Goal: Task Accomplishment & Management: Manage account settings

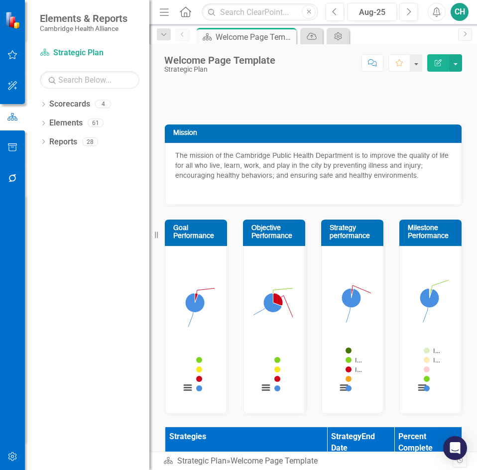
click at [18, 459] on button "button" at bounding box center [12, 456] width 22 height 21
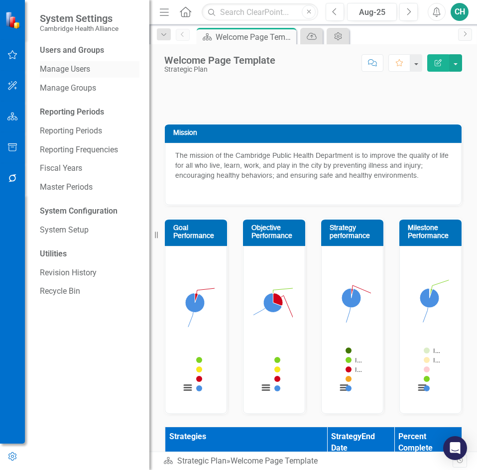
click at [90, 76] on div "Manage Users" at bounding box center [89, 69] width 99 height 16
click at [52, 67] on link "Manage Users" at bounding box center [89, 69] width 99 height 11
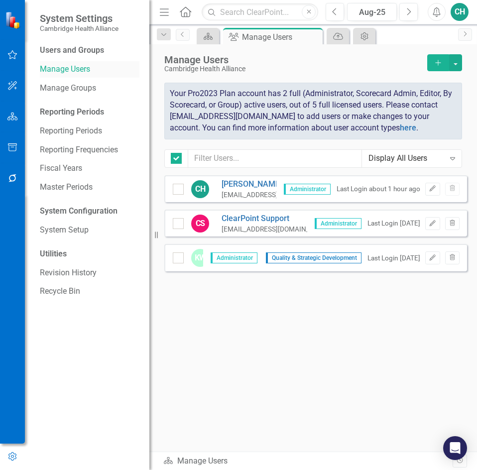
checkbox input "false"
click at [454, 67] on button "button" at bounding box center [455, 62] width 13 height 17
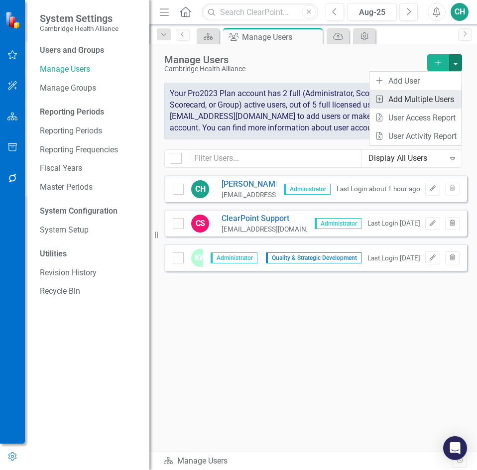
click at [441, 97] on link "Add Multiple Add Multiple Users" at bounding box center [415, 99] width 92 height 18
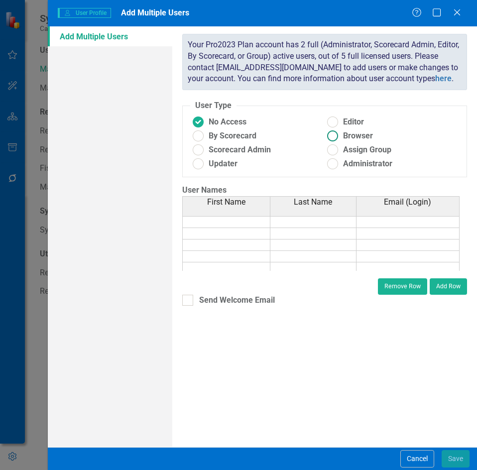
click at [331, 135] on ins at bounding box center [332, 135] width 15 height 15
click at [331, 135] on input "Browser" at bounding box center [332, 135] width 15 height 15
radio input "true"
click at [243, 221] on td at bounding box center [226, 222] width 88 height 12
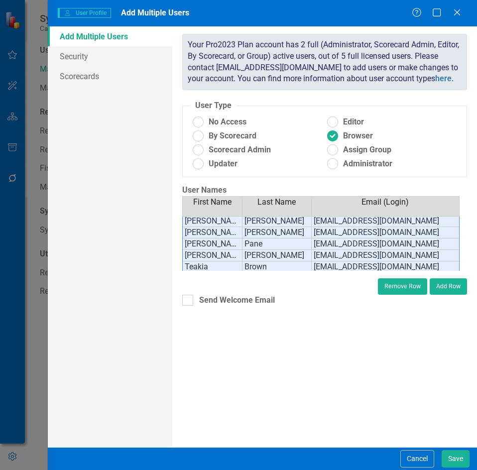
scroll to position [129, 0]
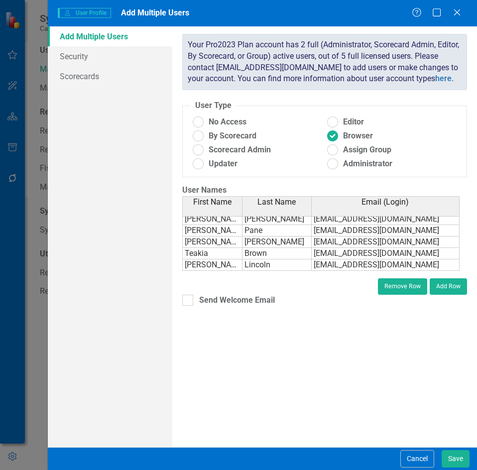
click at [286, 356] on div "ClearPoint has a wealth of options to help you ensure that people only have acc…" at bounding box center [324, 236] width 304 height 420
click at [91, 74] on link "Scorecards" at bounding box center [110, 76] width 124 height 20
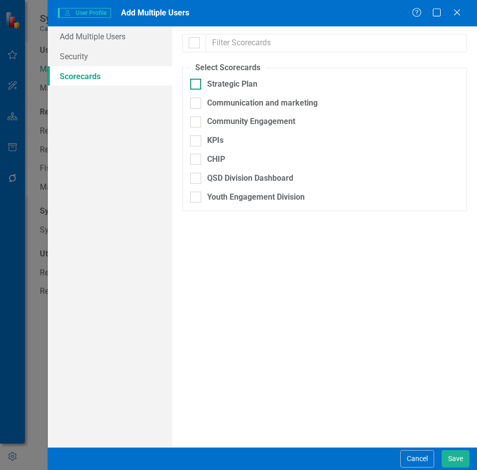
click at [200, 87] on div at bounding box center [195, 84] width 11 height 11
click at [196, 85] on input "Strategic Plan" at bounding box center [193, 82] width 6 height 6
checkbox input "true"
click at [107, 55] on link "Security" at bounding box center [110, 56] width 124 height 20
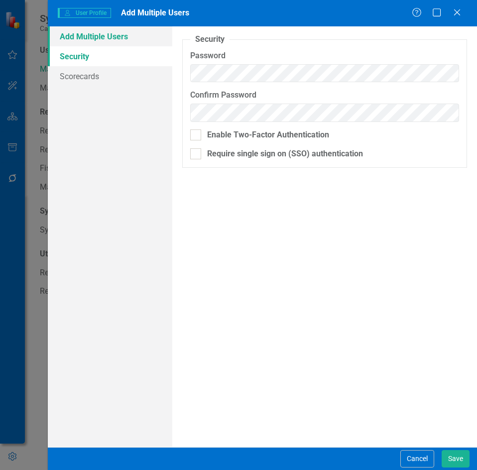
click at [111, 40] on link "Add Multiple Users" at bounding box center [110, 36] width 124 height 20
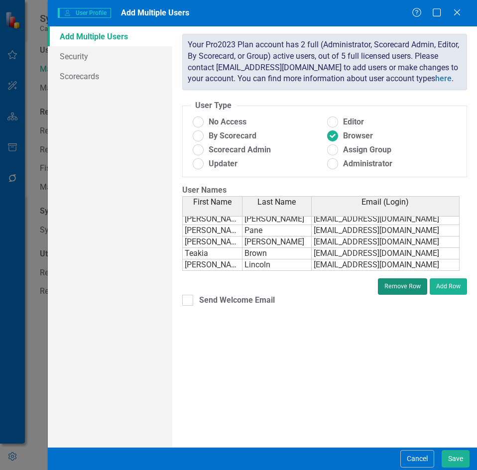
click at [402, 287] on button "Remove Row" at bounding box center [402, 286] width 49 height 16
click at [408, 266] on td "salincoln@challiance.org" at bounding box center [385, 264] width 148 height 11
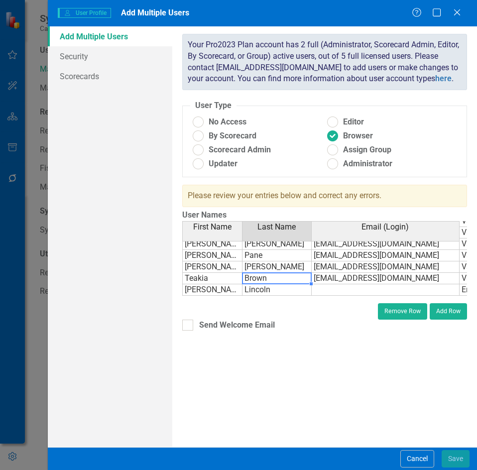
click at [182, 284] on div "First Name Last Name Email (Login) Status Deborah Odunze dodunze@challiance.org…" at bounding box center [182, 199] width 0 height 193
click at [296, 284] on td "Lincoln" at bounding box center [276, 289] width 69 height 11
click at [223, 284] on td "Sarah" at bounding box center [212, 289] width 60 height 11
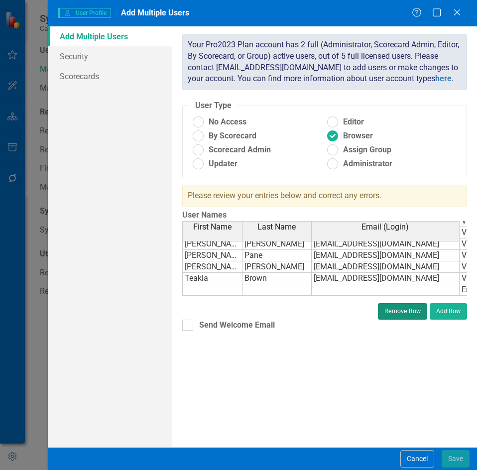
click at [391, 307] on button "Remove Row" at bounding box center [402, 311] width 49 height 16
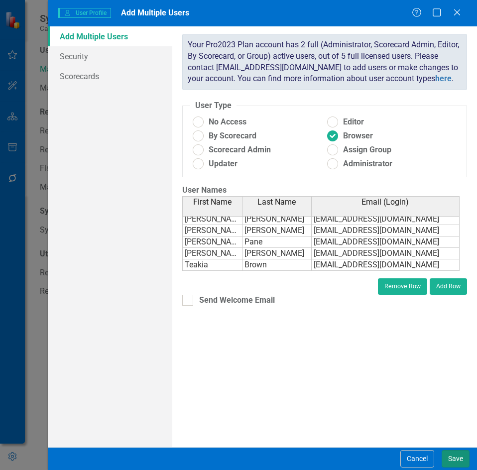
click at [455, 461] on button "Save" at bounding box center [455, 458] width 28 height 17
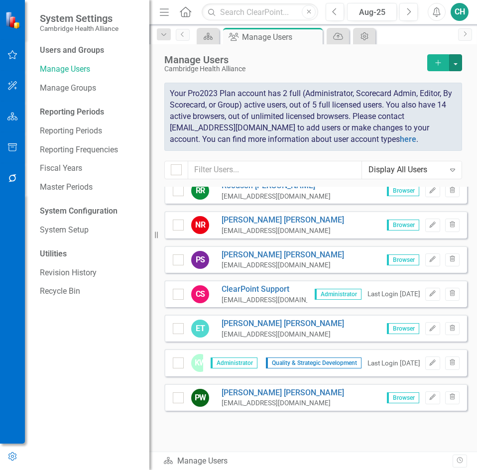
scroll to position [356, 0]
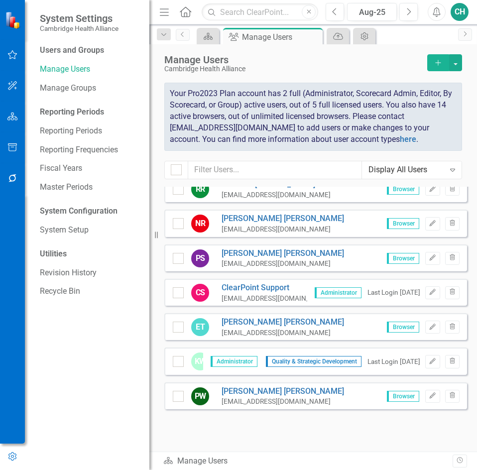
click at [432, 64] on button "Add" at bounding box center [438, 62] width 22 height 17
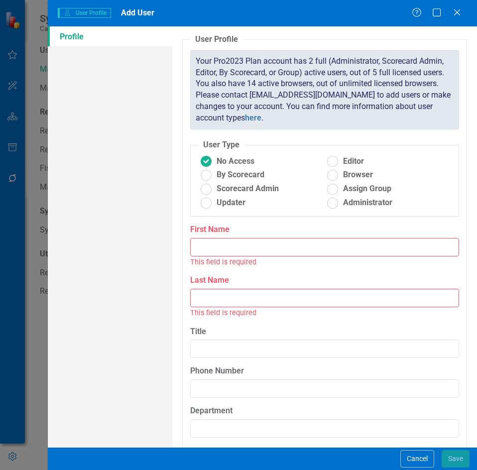
click at [231, 243] on input "First Name" at bounding box center [324, 247] width 269 height 18
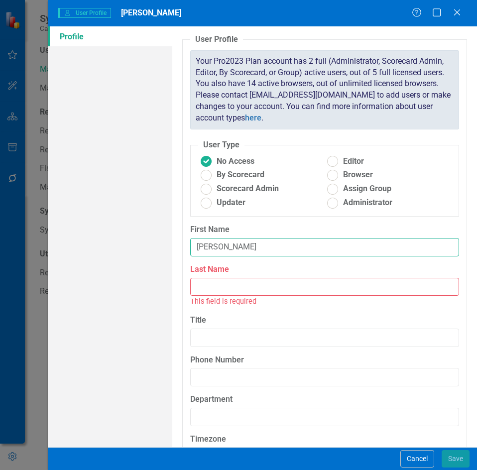
type input "Sarah"
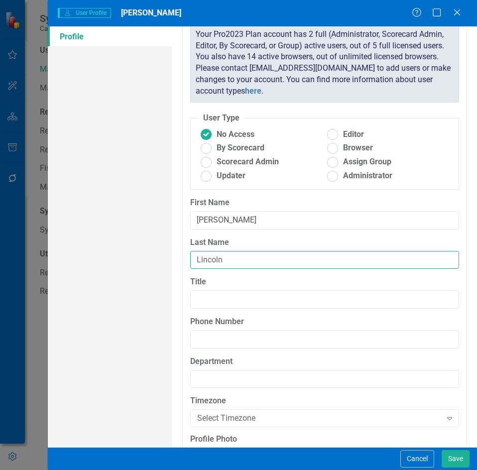
scroll to position [50, 0]
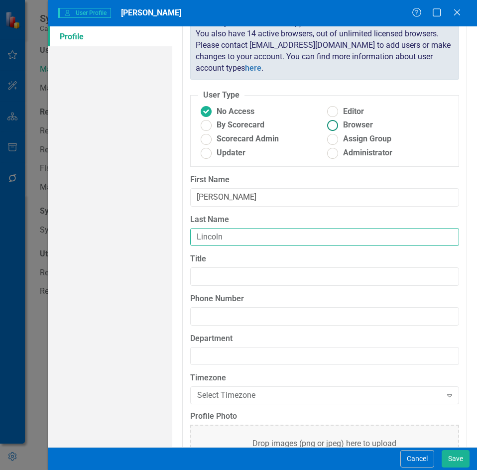
type input "Lincoln"
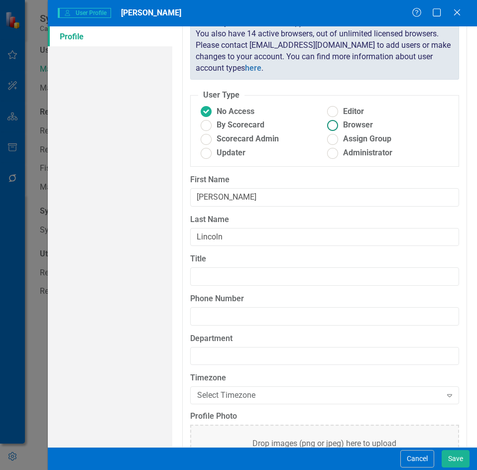
click at [336, 127] on ins at bounding box center [332, 124] width 15 height 15
click at [336, 127] on input "Browser" at bounding box center [332, 124] width 15 height 15
radio input "true"
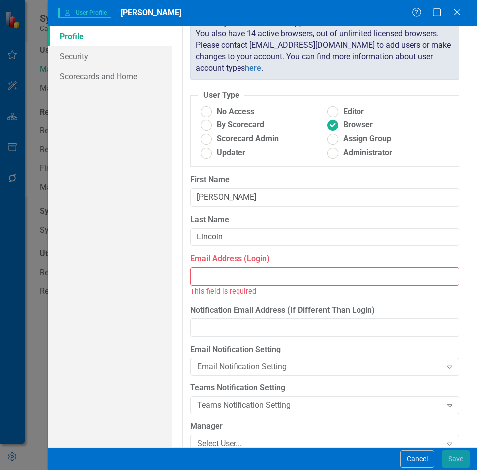
click at [298, 288] on div "This field is required" at bounding box center [324, 291] width 269 height 11
click at [306, 276] on input "Email Address (Login)" at bounding box center [324, 276] width 269 height 18
click at [282, 279] on input "Email Address (Login)" at bounding box center [324, 276] width 269 height 18
paste input "salincoln@challiance.org"
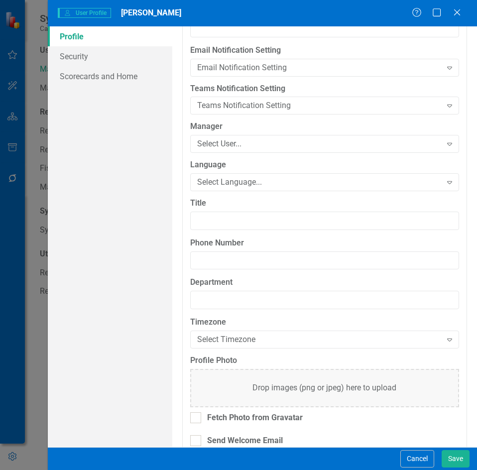
scroll to position [352, 0]
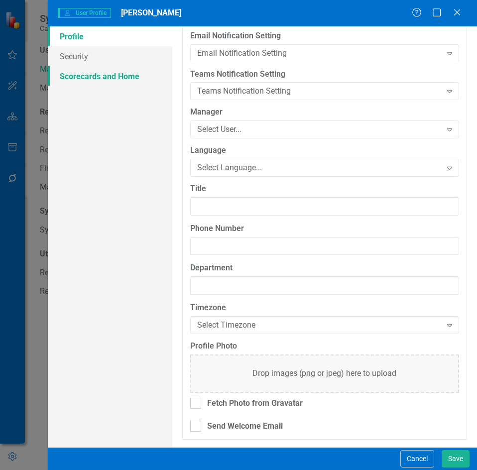
type input "salincoln@challiance.org"
click at [99, 72] on link "Scorecards and Home" at bounding box center [110, 76] width 124 height 20
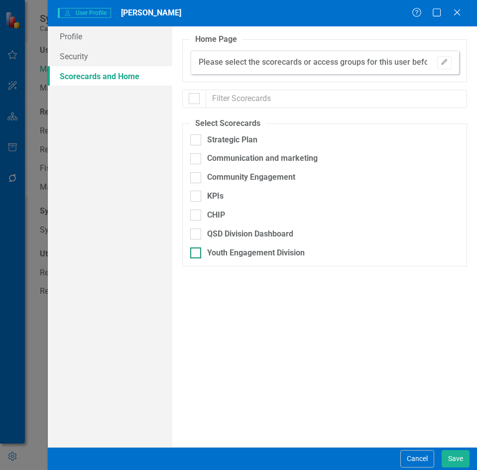
click at [203, 251] on div "Youth Engagement Division" at bounding box center [272, 252] width 164 height 11
click at [196, 251] on input "Youth Engagement Division" at bounding box center [193, 250] width 6 height 6
checkbox input "true"
click at [456, 458] on button "Save" at bounding box center [455, 458] width 28 height 17
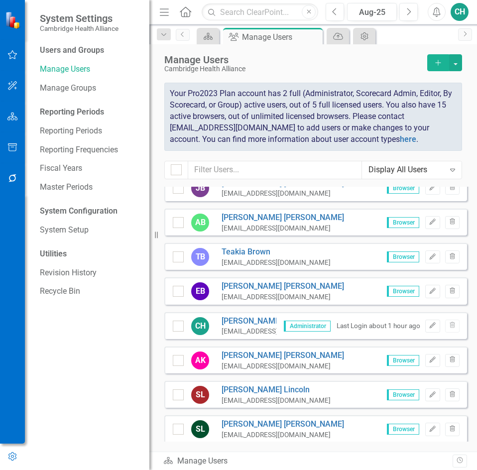
scroll to position [0, 0]
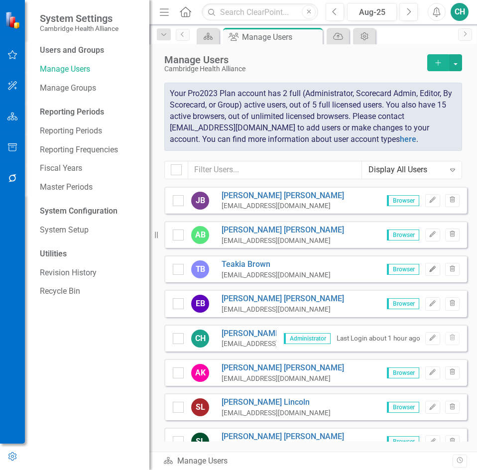
click at [428, 271] on icon "Edit" at bounding box center [431, 269] width 7 height 6
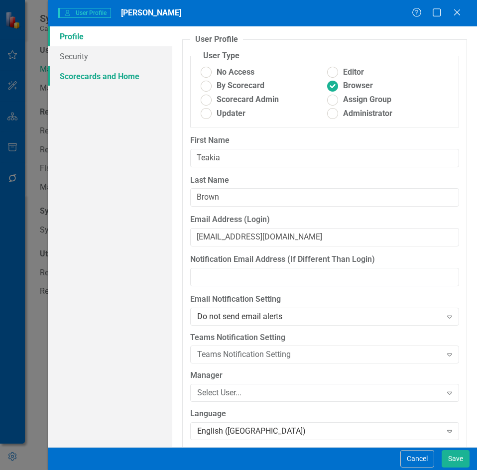
click at [126, 82] on link "Scorecards and Home" at bounding box center [110, 76] width 124 height 20
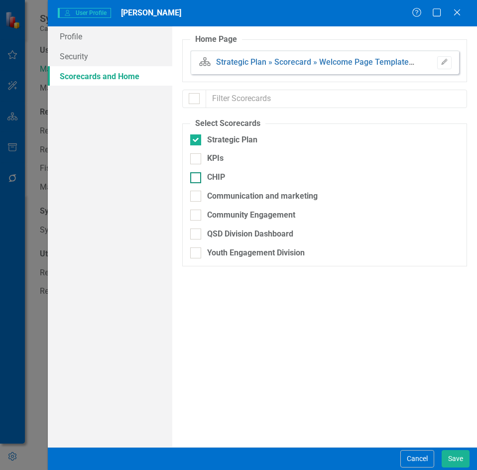
click at [201, 179] on div "CHIP" at bounding box center [272, 177] width 164 height 11
click at [196, 179] on input "CHIP" at bounding box center [193, 175] width 6 height 6
checkbox input "true"
click at [451, 456] on button "Save" at bounding box center [455, 458] width 28 height 17
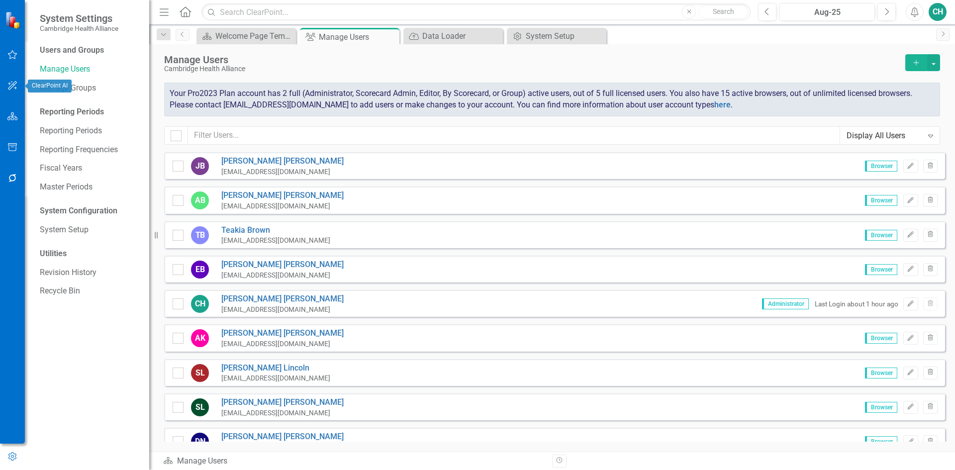
click at [13, 119] on icon "button" at bounding box center [12, 116] width 10 height 8
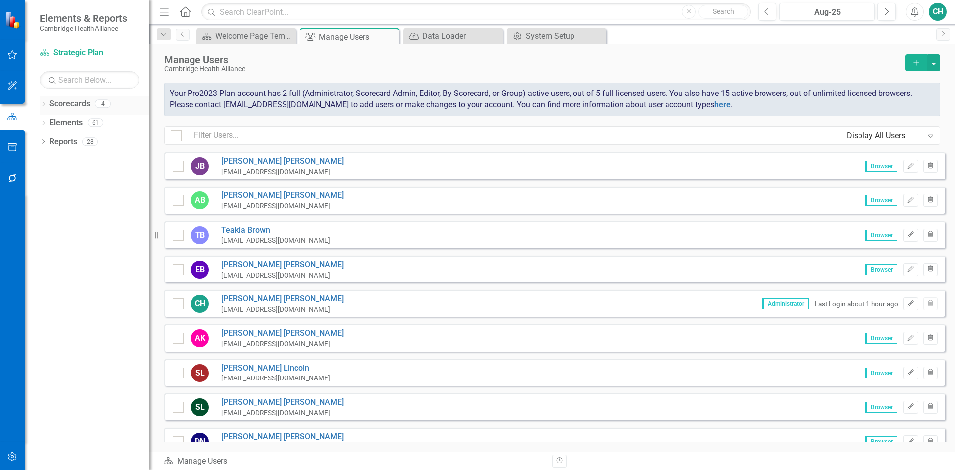
click at [74, 108] on link "Scorecards" at bounding box center [69, 103] width 41 height 11
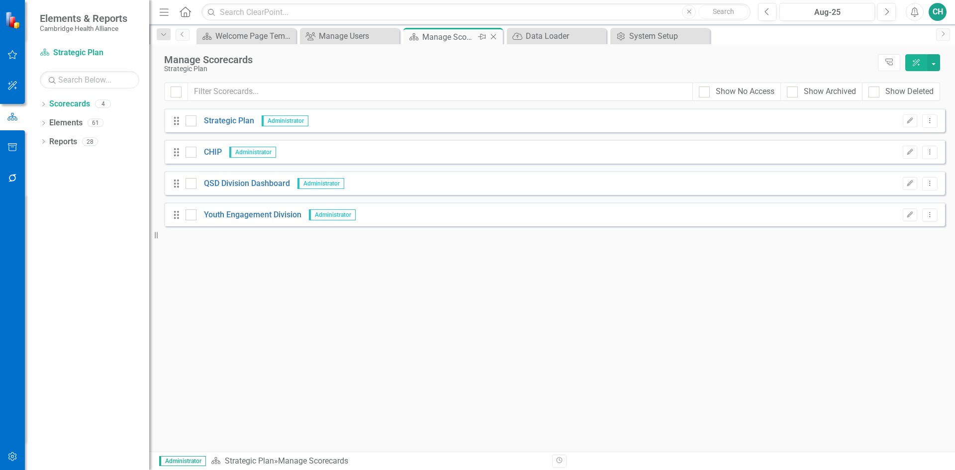
click at [476, 37] on icon "Close" at bounding box center [494, 37] width 10 height 8
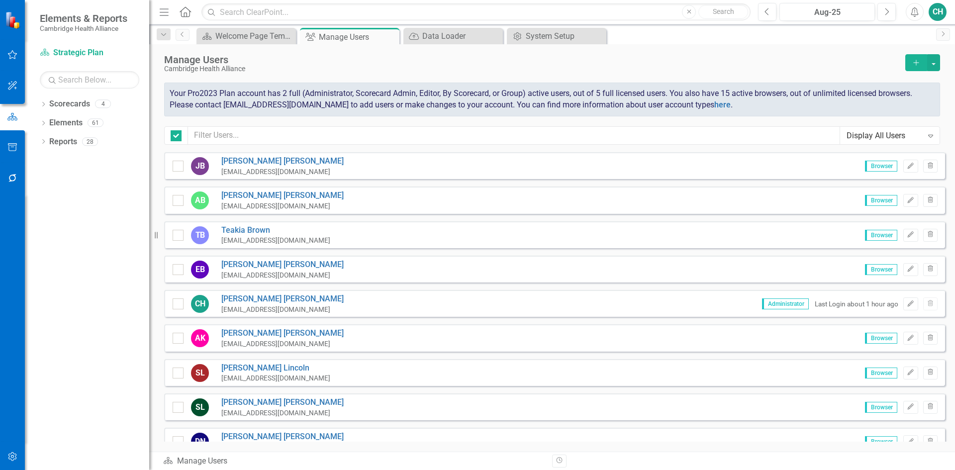
checkbox input "false"
click at [476, 37] on icon "Close" at bounding box center [494, 36] width 10 height 8
click at [0, 0] on icon "Close" at bounding box center [0, 0] width 0 height 0
click at [389, 37] on icon "Close" at bounding box center [390, 37] width 10 height 8
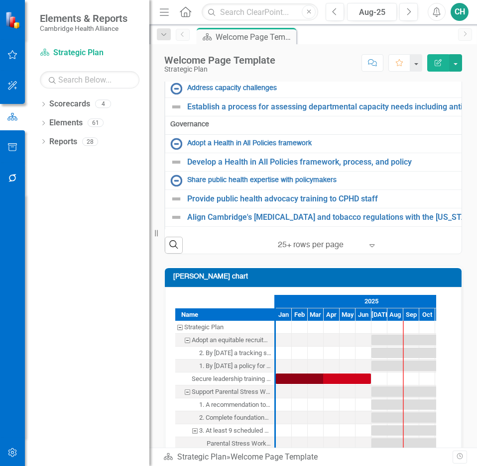
scroll to position [598, 0]
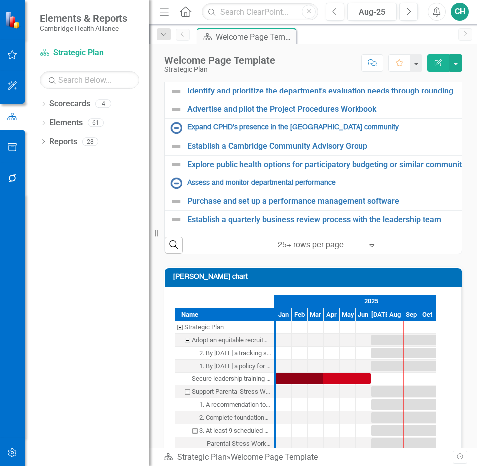
click at [369, 249] on icon "Expand" at bounding box center [372, 245] width 10 height 8
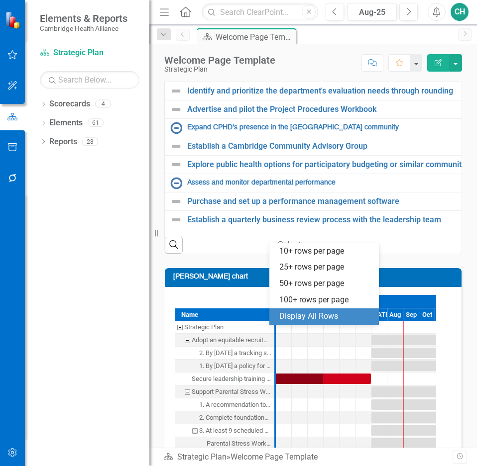
click at [340, 316] on div "Display All Rows" at bounding box center [326, 316] width 94 height 11
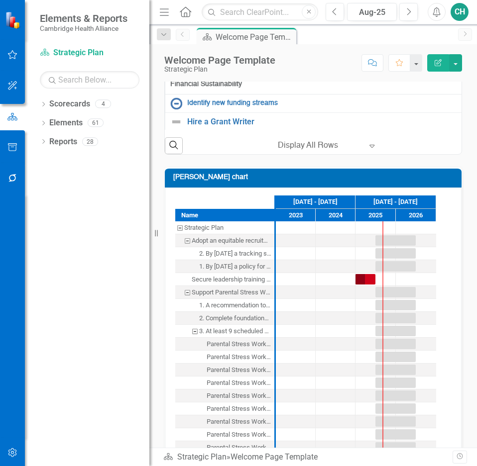
scroll to position [348, 0]
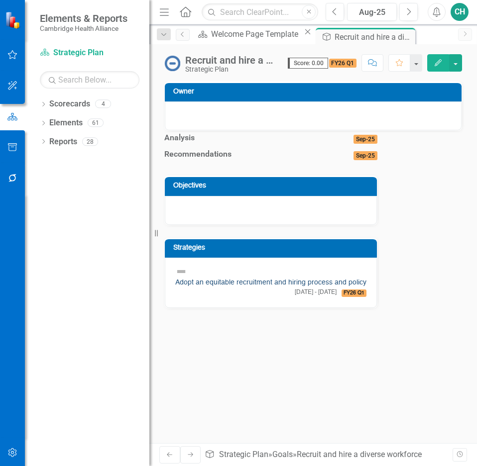
click at [269, 286] on link "Adopt an equitable recruitment and hiring process and policy" at bounding box center [270, 282] width 191 height 7
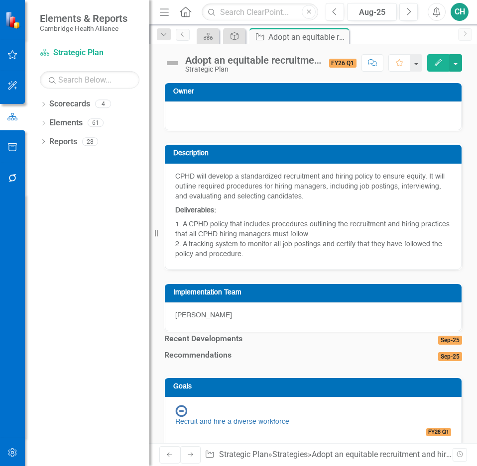
click at [319, 312] on div "[PERSON_NAME]" at bounding box center [313, 316] width 296 height 29
click at [436, 69] on button "Edit" at bounding box center [438, 62] width 22 height 17
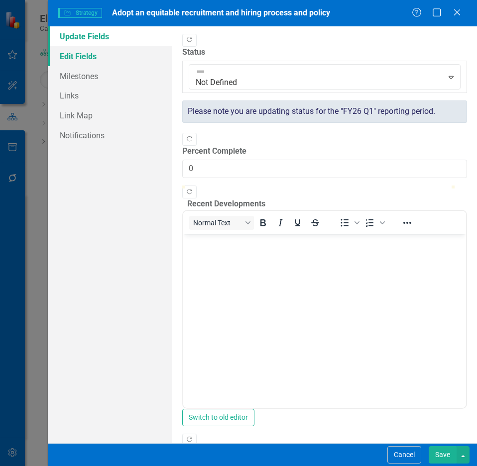
click at [108, 56] on link "Edit Fields" at bounding box center [110, 56] width 124 height 20
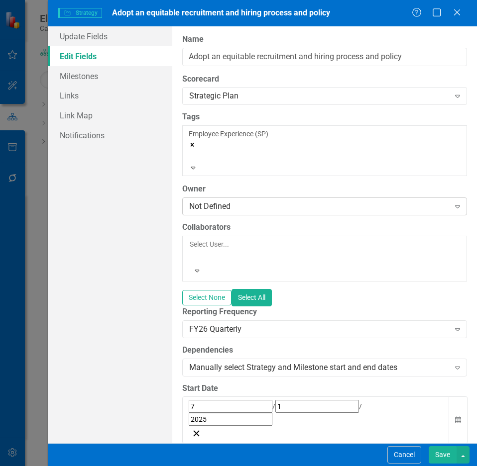
click at [280, 201] on div "Not Defined" at bounding box center [319, 206] width 260 height 11
click at [410, 458] on button "Cancel" at bounding box center [404, 454] width 34 height 17
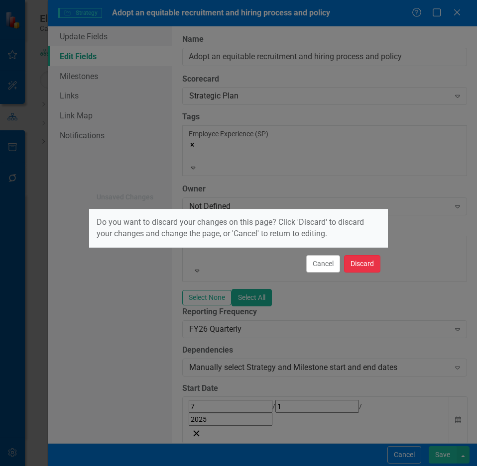
click at [357, 266] on button "Discard" at bounding box center [362, 263] width 36 height 17
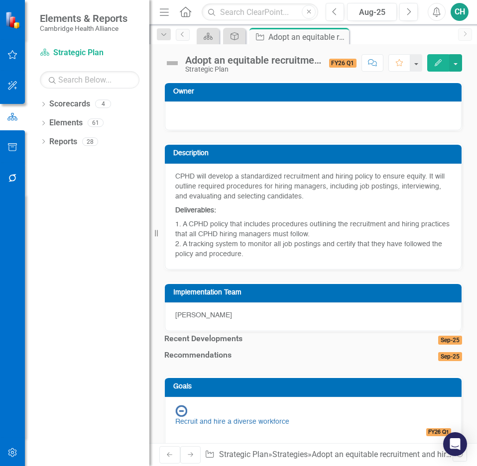
click at [15, 450] on icon "button" at bounding box center [12, 452] width 8 height 9
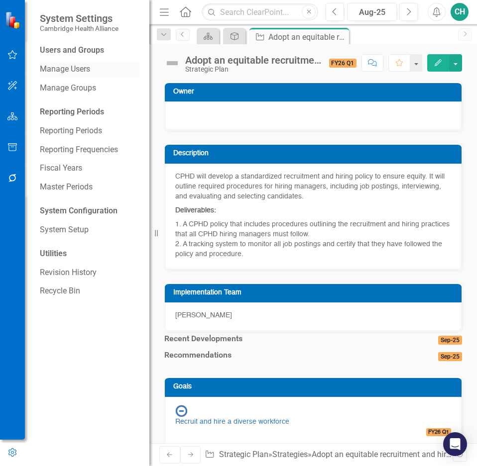
click at [80, 72] on link "Manage Users" at bounding box center [89, 69] width 99 height 11
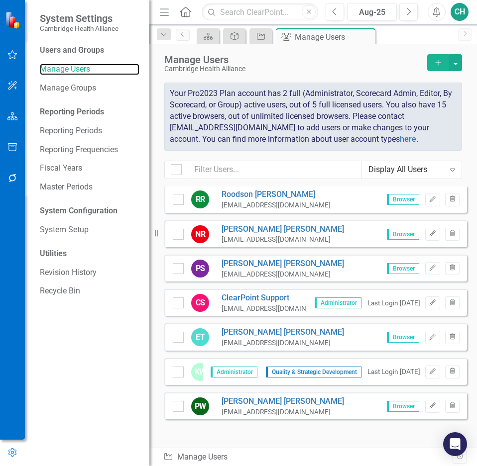
scroll to position [393, 0]
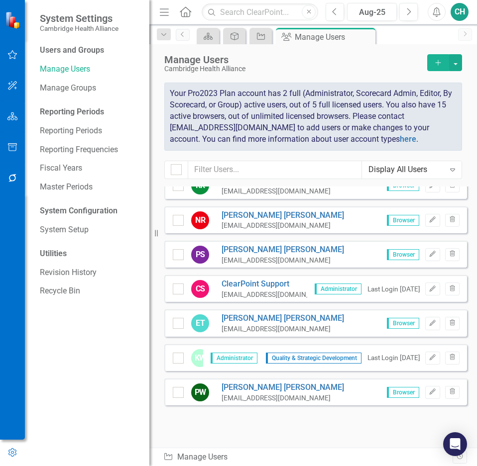
click at [439, 60] on icon "Add" at bounding box center [437, 62] width 9 height 7
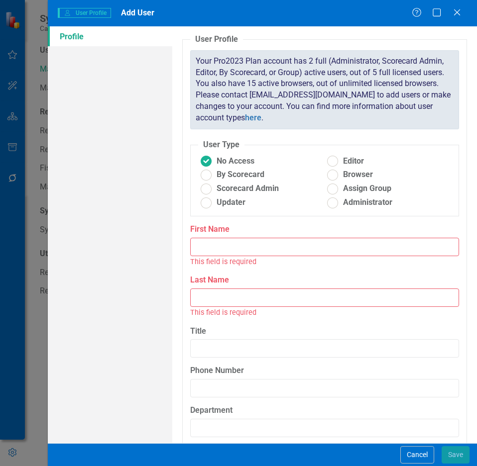
click at [250, 246] on input "First Name" at bounding box center [324, 247] width 269 height 18
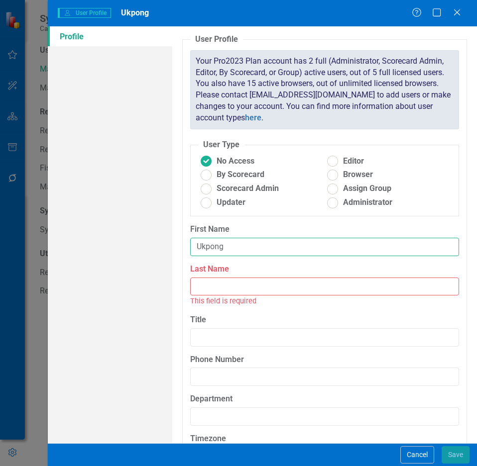
type input "Ukpong"
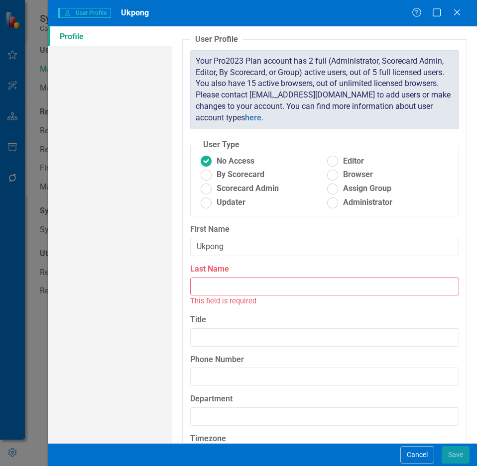
click at [222, 286] on input "Last Name" at bounding box center [324, 287] width 269 height 18
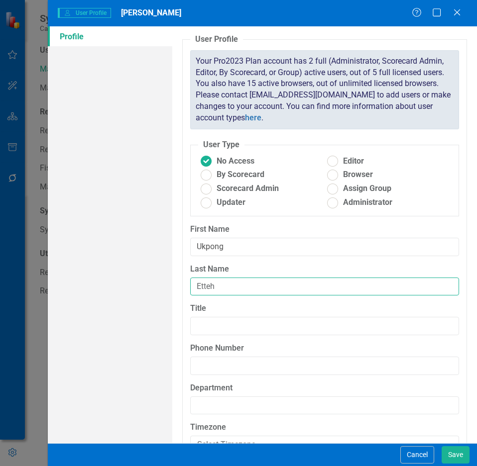
type input "Etteh"
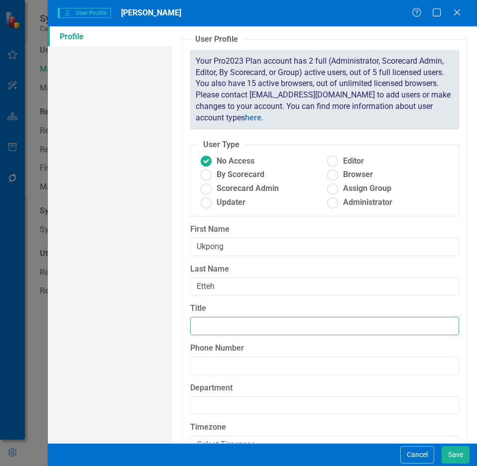
click at [236, 325] on input "Title" at bounding box center [324, 326] width 269 height 18
paste input "uetteh@challiance.org"
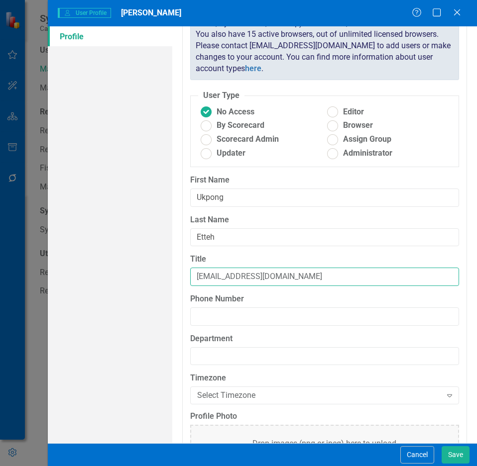
scroll to position [0, 0]
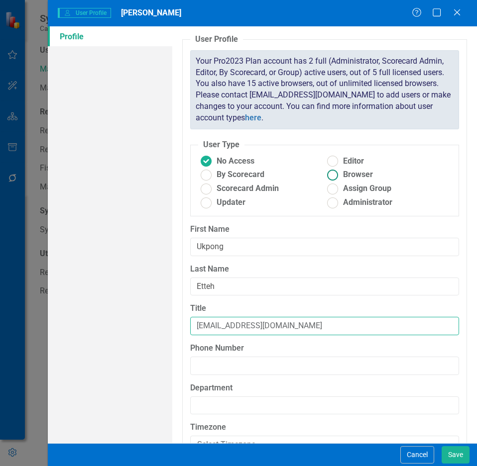
type input "uetteh@challiance.org"
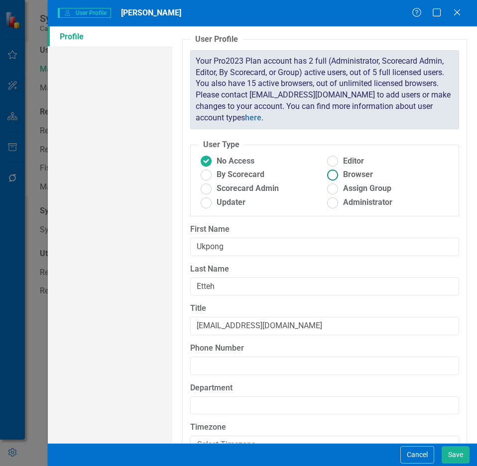
click at [336, 173] on ins at bounding box center [332, 174] width 15 height 15
click at [336, 173] on input "Browser" at bounding box center [332, 174] width 15 height 15
radio input "true"
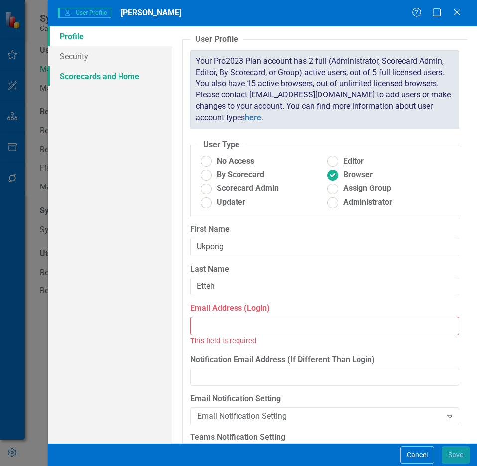
click at [108, 80] on link "Scorecards and Home" at bounding box center [110, 76] width 124 height 20
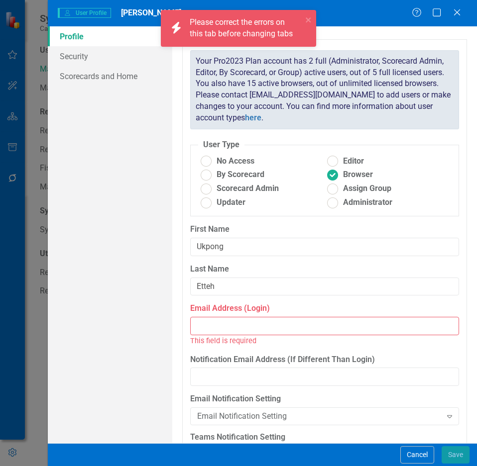
click at [247, 328] on input "Email Address (Login)" at bounding box center [324, 326] width 269 height 18
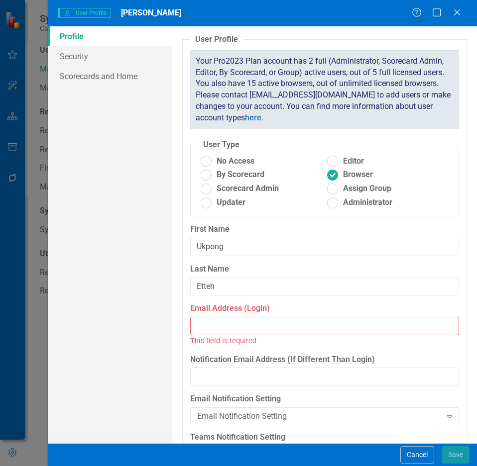
paste input "uetteh@challiance.org"
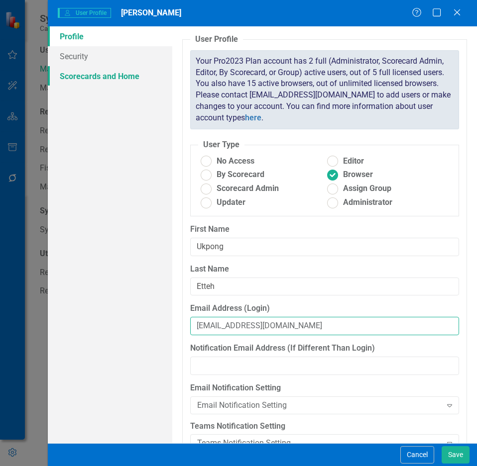
type input "uetteh@challiance.org"
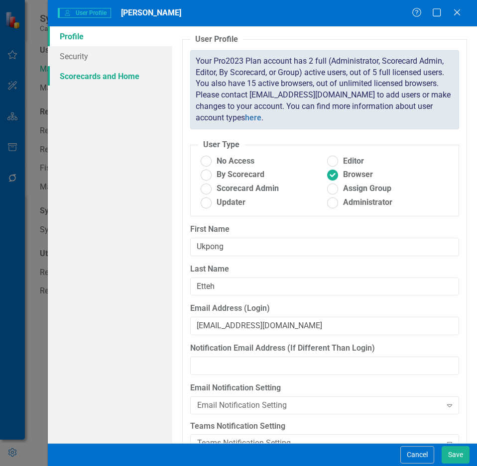
click at [104, 78] on link "Scorecards and Home" at bounding box center [110, 76] width 124 height 20
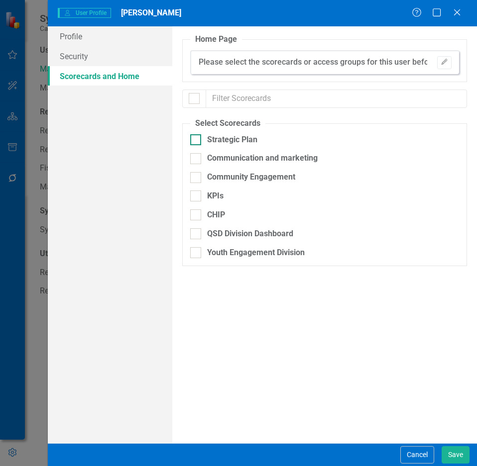
click at [265, 140] on div "Strategic Plan" at bounding box center [272, 139] width 164 height 11
click at [196, 140] on input "Strategic Plan" at bounding box center [193, 137] width 6 height 6
checkbox input "true"
click at [456, 458] on button "Save" at bounding box center [455, 454] width 28 height 17
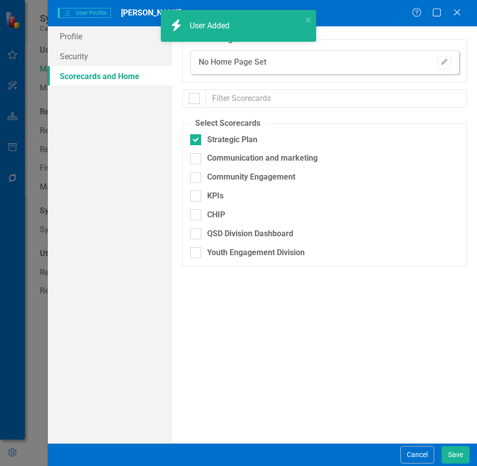
scroll to position [428, 0]
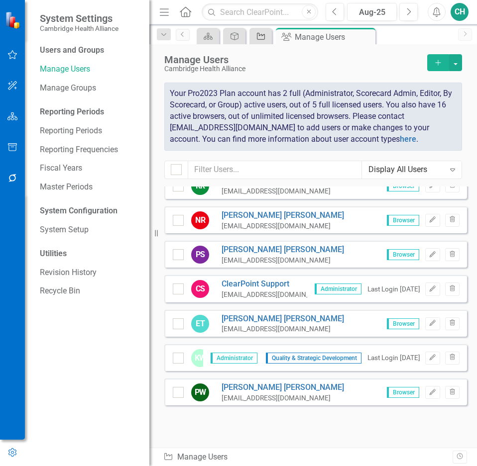
click at [257, 37] on icon at bounding box center [261, 36] width 8 height 7
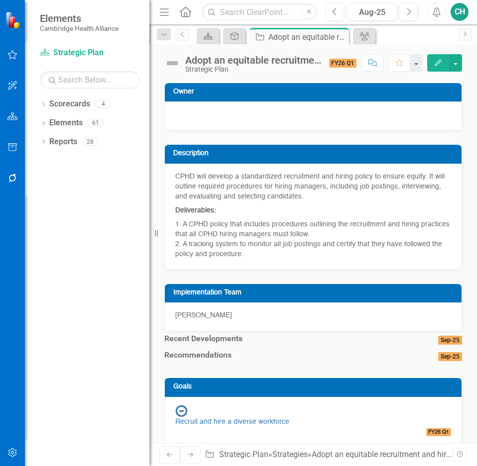
click at [438, 68] on button "Edit" at bounding box center [438, 62] width 22 height 17
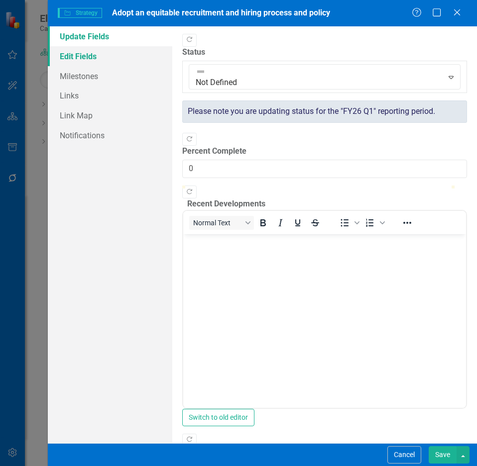
click at [98, 56] on link "Edit Fields" at bounding box center [110, 56] width 124 height 20
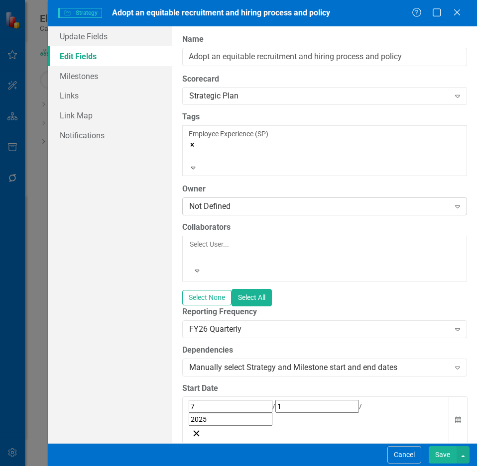
click at [290, 201] on div "Not Defined" at bounding box center [319, 206] width 260 height 11
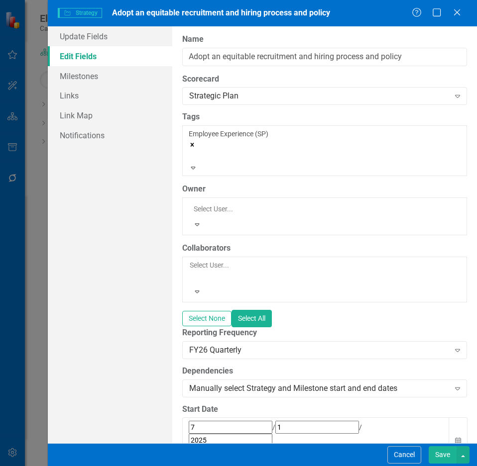
scroll to position [50, 0]
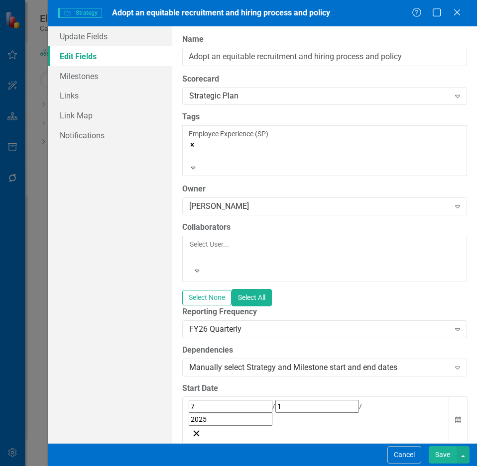
click at [191, 250] on div at bounding box center [190, 256] width 1 height 12
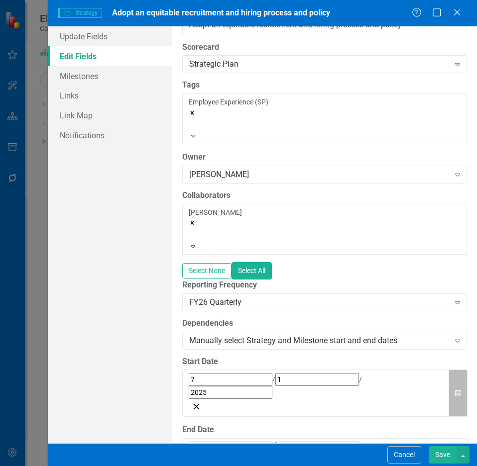
scroll to position [50, 0]
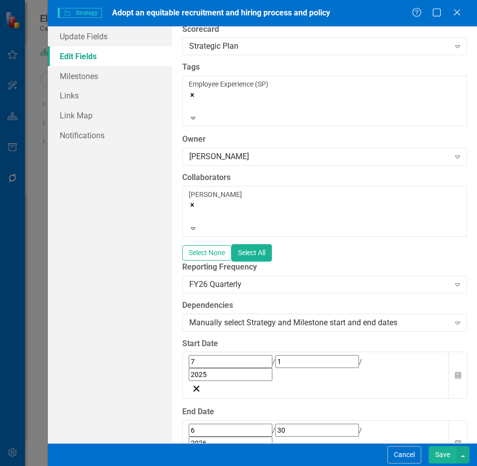
click at [443, 449] on button "Save" at bounding box center [442, 454] width 28 height 17
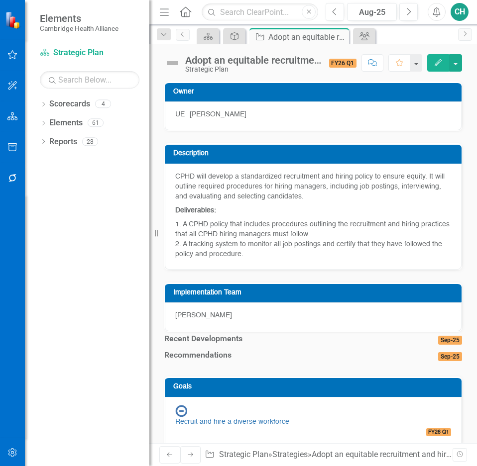
click at [434, 65] on icon "Edit" at bounding box center [437, 62] width 9 height 7
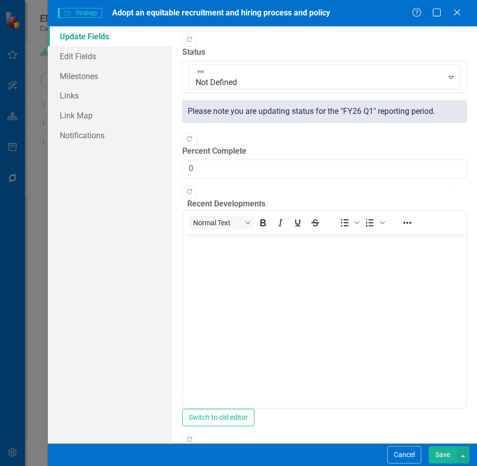
scroll to position [0, 0]
click at [96, 55] on link "Edit Fields" at bounding box center [110, 56] width 124 height 20
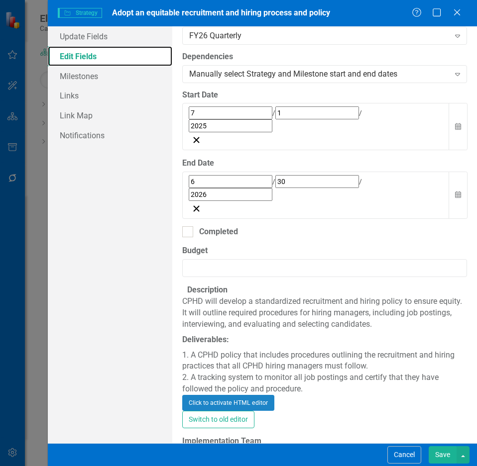
scroll to position [300, 0]
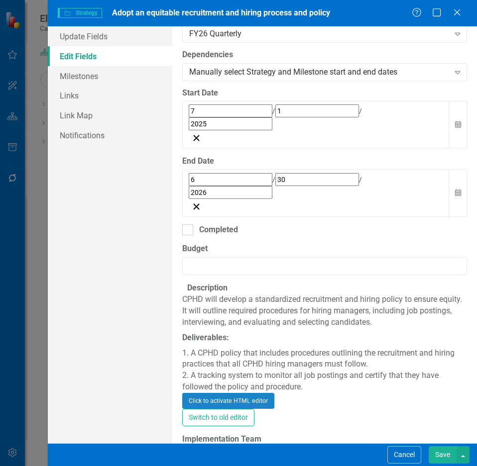
drag, startPoint x: 270, startPoint y: 419, endPoint x: 80, endPoint y: 412, distance: 190.2
click at [80, 412] on div "Update Fields Edit Fields Milestones Links Link Map Notifications "Update" fiel…" at bounding box center [262, 234] width 429 height 417
click at [445, 456] on button "Save" at bounding box center [442, 454] width 28 height 17
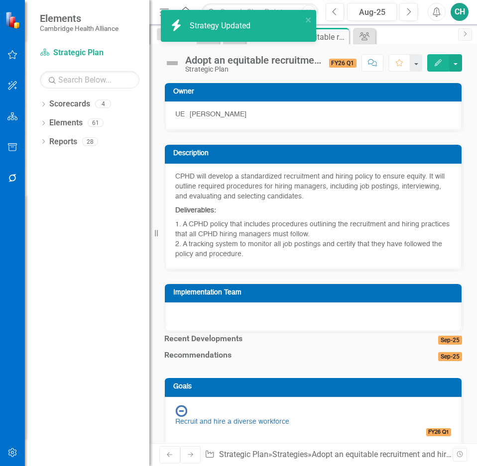
click at [440, 63] on icon "Edit" at bounding box center [437, 62] width 9 height 7
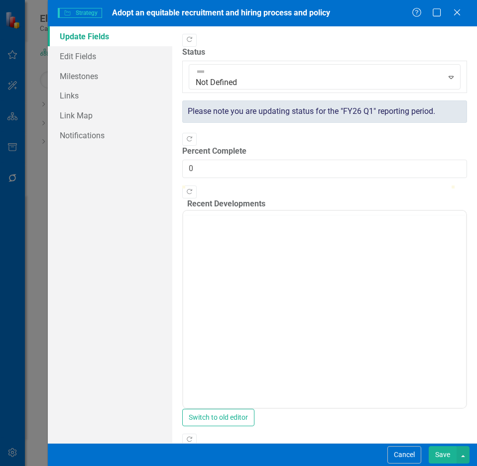
scroll to position [0, 0]
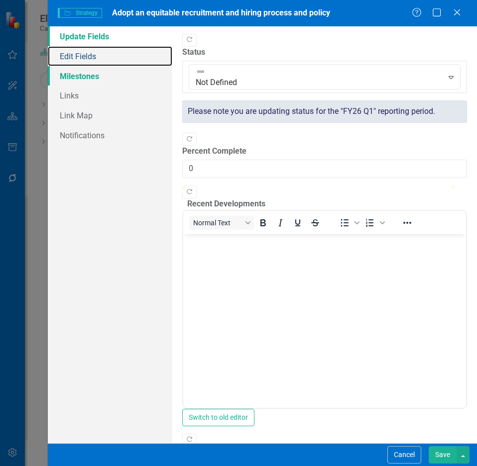
drag, startPoint x: 87, startPoint y: 57, endPoint x: 109, endPoint y: 68, distance: 25.2
click at [87, 57] on link "Edit Fields" at bounding box center [110, 56] width 124 height 20
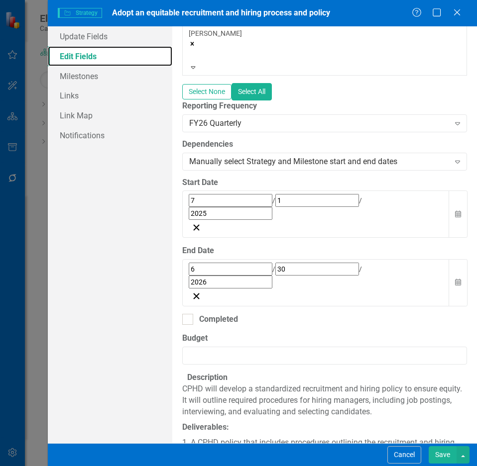
scroll to position [300, 0]
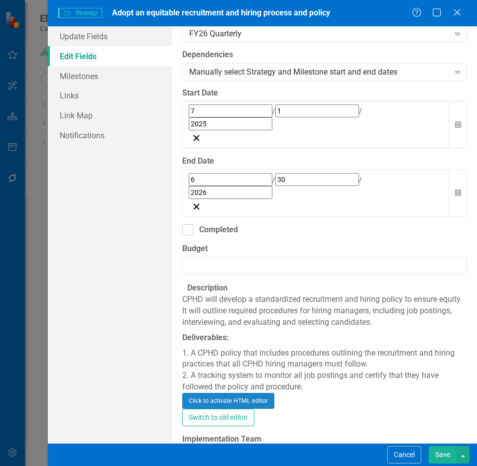
click at [249, 448] on input "Implementation Team" at bounding box center [324, 457] width 285 height 18
type input "Ukpong Etteh & Deborah Odunze"
click at [444, 453] on button "Save" at bounding box center [442, 454] width 28 height 17
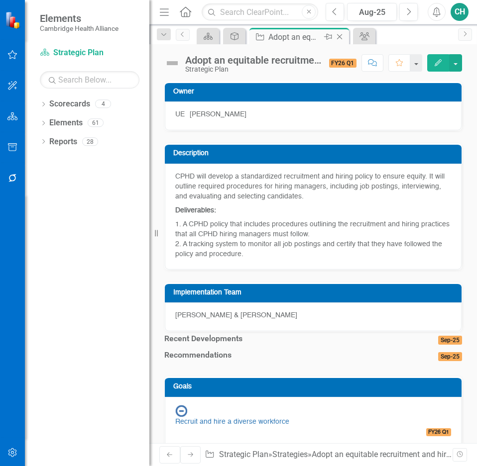
click at [341, 39] on icon "Close" at bounding box center [339, 37] width 10 height 8
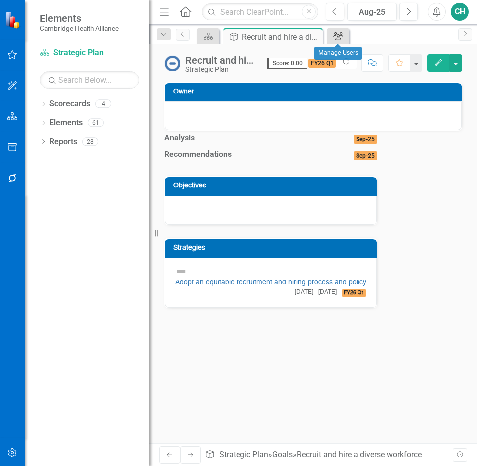
click at [340, 39] on icon "Group" at bounding box center [338, 36] width 10 height 8
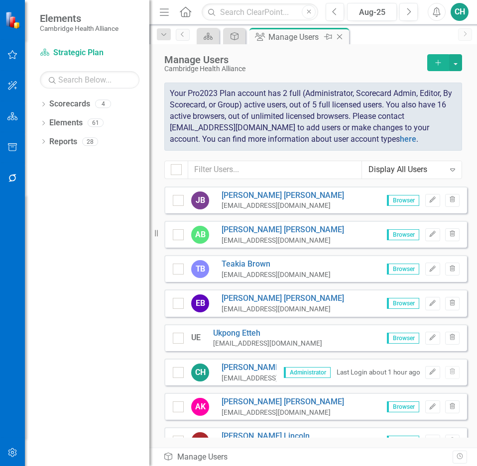
click at [337, 39] on icon "Close" at bounding box center [339, 37] width 10 height 8
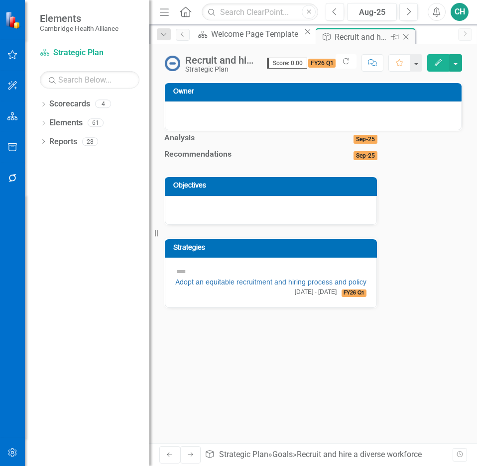
click at [400, 35] on icon "Close" at bounding box center [405, 37] width 10 height 8
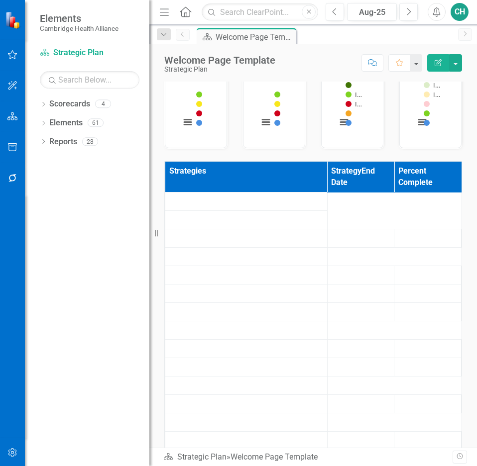
scroll to position [298, 0]
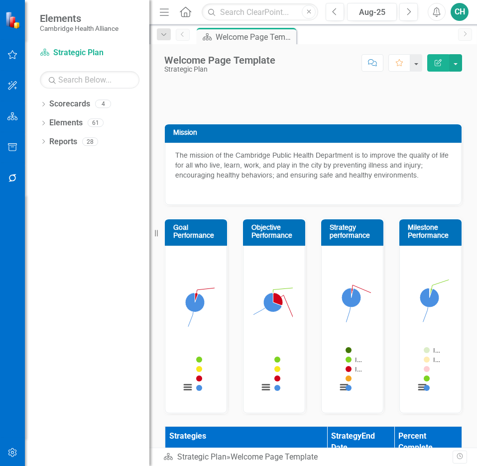
scroll to position [298, 0]
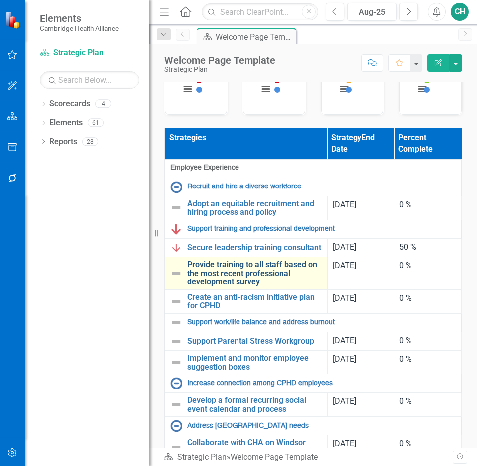
click at [253, 287] on link "Provide training to all staff based on the most recent professional development…" at bounding box center [254, 273] width 135 height 26
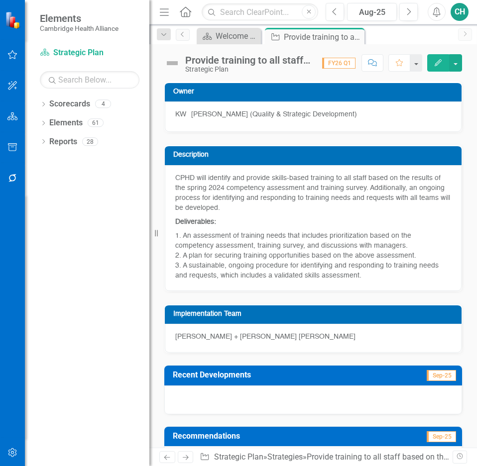
click at [434, 64] on icon "Edit" at bounding box center [437, 62] width 9 height 7
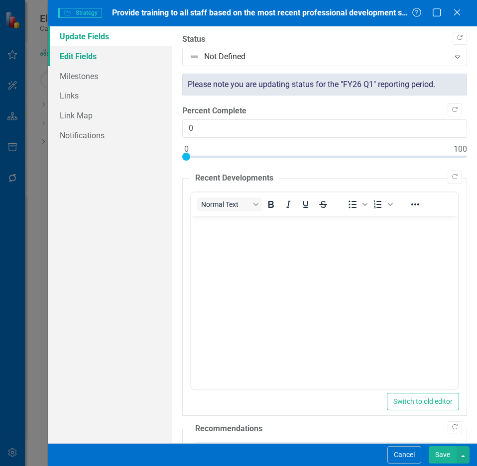
click at [112, 62] on link "Edit Fields" at bounding box center [110, 56] width 124 height 20
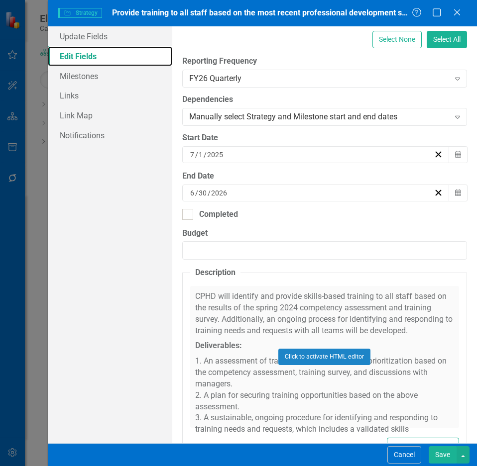
scroll to position [300, 0]
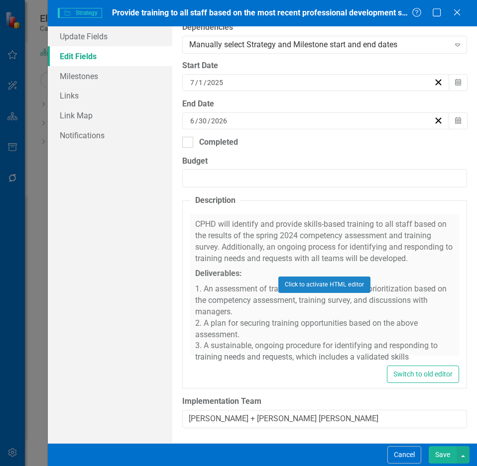
click at [437, 457] on button "Save" at bounding box center [442, 454] width 28 height 17
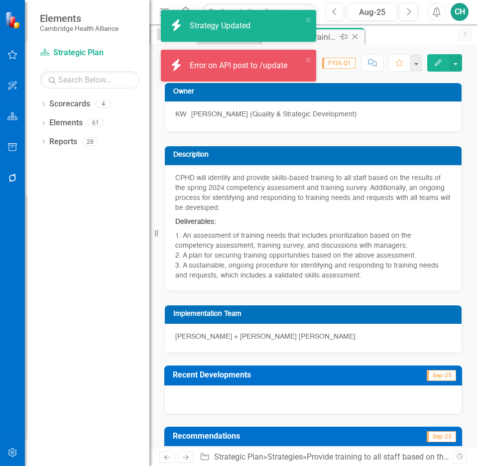
click at [355, 37] on icon at bounding box center [354, 36] width 5 height 5
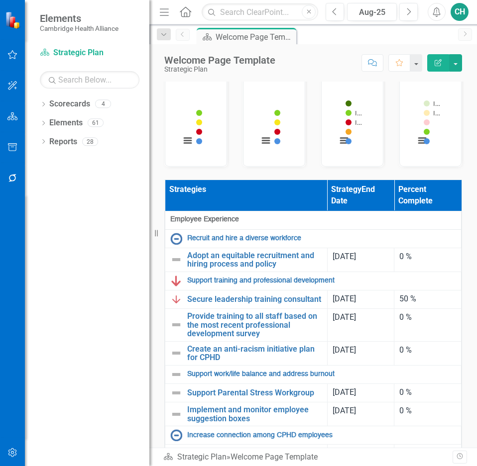
scroll to position [348, 0]
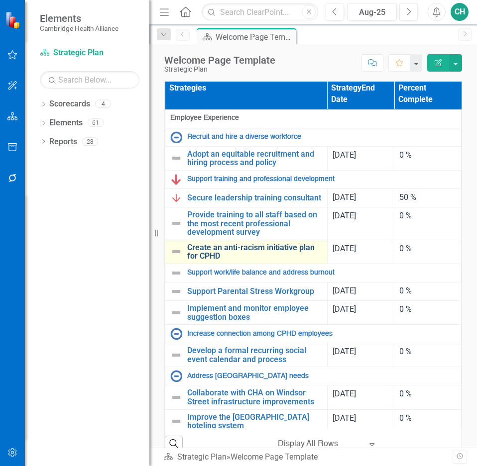
click at [251, 261] on link "Create an anti-racism initiative plan for CPHD" at bounding box center [254, 251] width 135 height 17
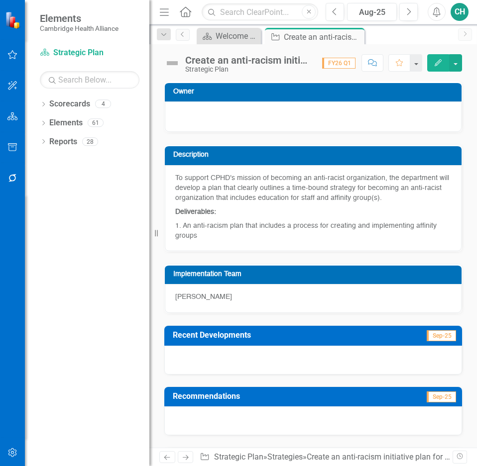
click at [435, 63] on icon "Edit" at bounding box center [437, 62] width 9 height 7
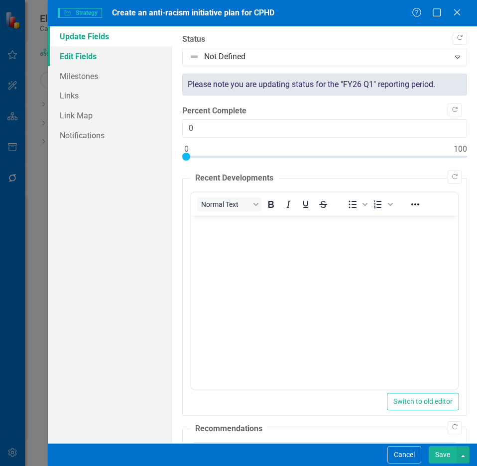
click at [79, 59] on link "Edit Fields" at bounding box center [110, 56] width 124 height 20
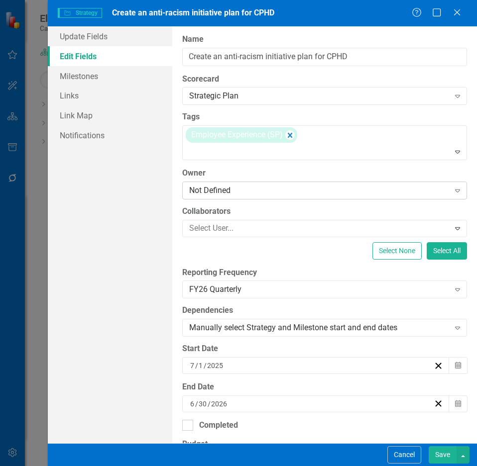
click at [265, 194] on div "Not Defined" at bounding box center [319, 190] width 260 height 11
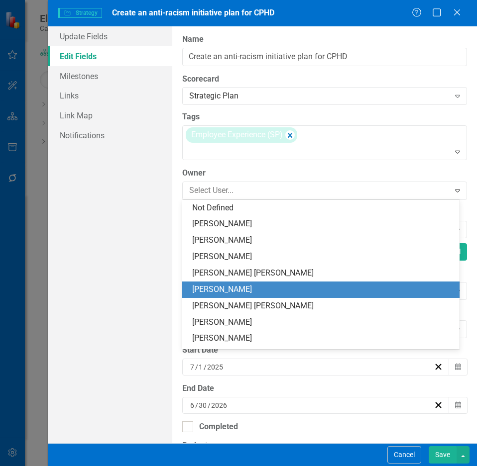
click at [286, 286] on div "[PERSON_NAME]" at bounding box center [322, 289] width 261 height 11
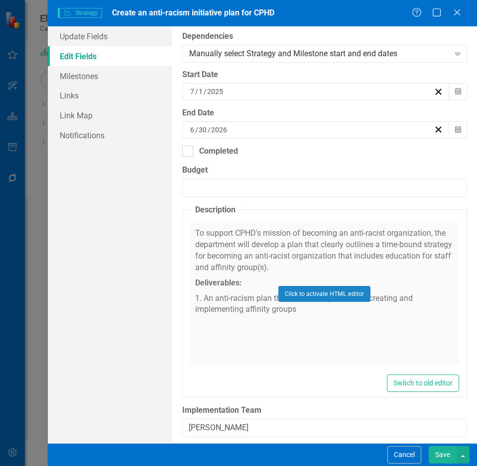
scroll to position [283, 0]
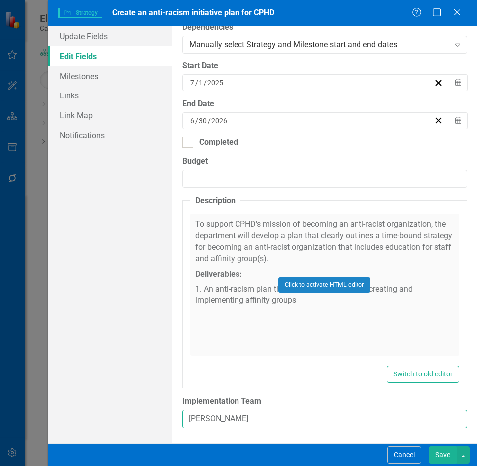
click at [278, 418] on input "[PERSON_NAME]" at bounding box center [324, 419] width 285 height 18
type input "Ukpong Etteh + Myisha Rodrigues (Consultant)"
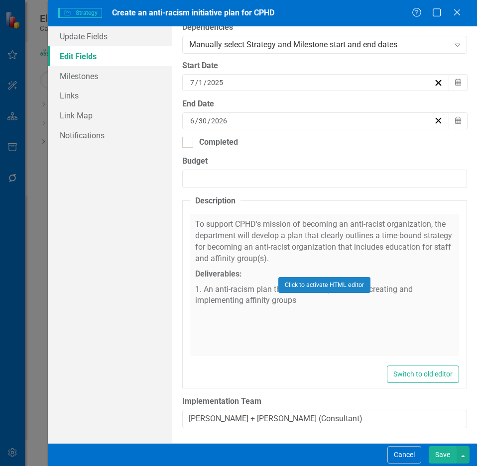
click at [443, 452] on button "Save" at bounding box center [442, 454] width 28 height 17
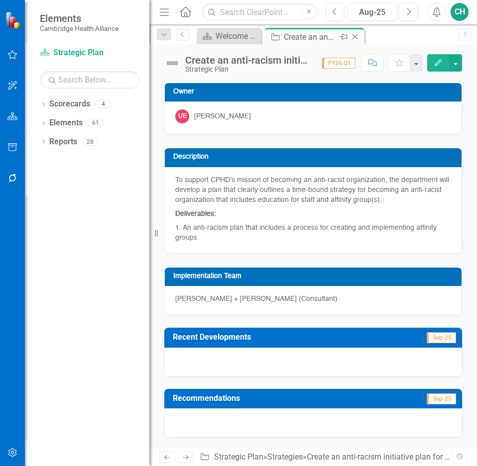
click at [357, 34] on icon "Close" at bounding box center [355, 37] width 10 height 8
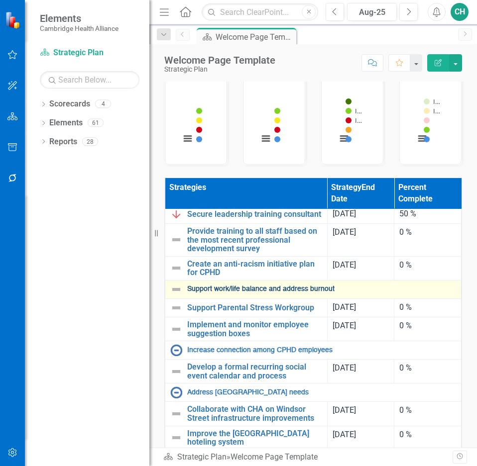
scroll to position [99, 0]
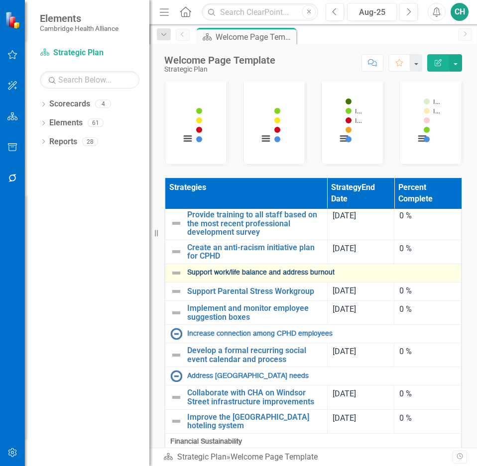
click at [276, 277] on link "Support work/life balance and address burnout" at bounding box center [321, 272] width 269 height 7
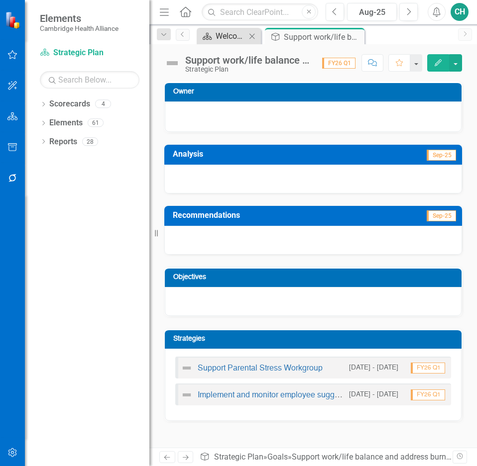
click at [244, 39] on div "Welcome Page Template" at bounding box center [230, 36] width 30 height 12
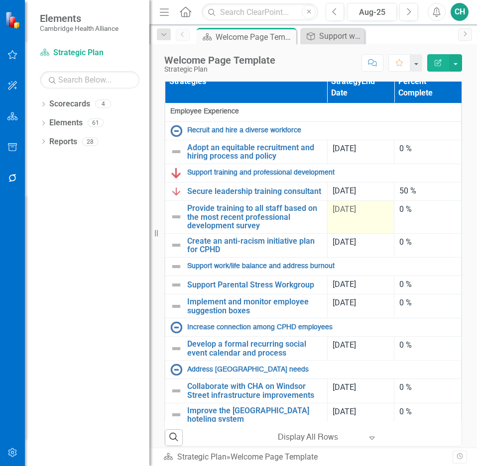
scroll to position [398, 0]
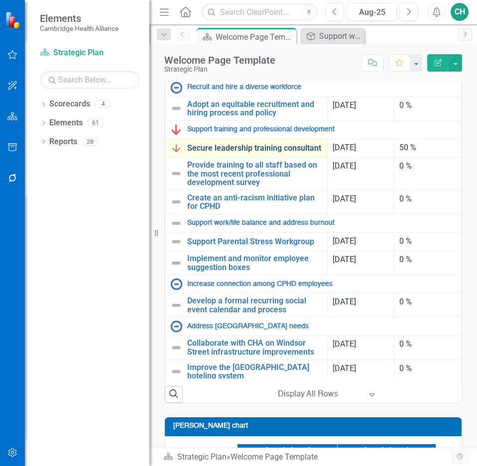
click at [273, 153] on link "Secure leadership training consultant" at bounding box center [254, 148] width 135 height 9
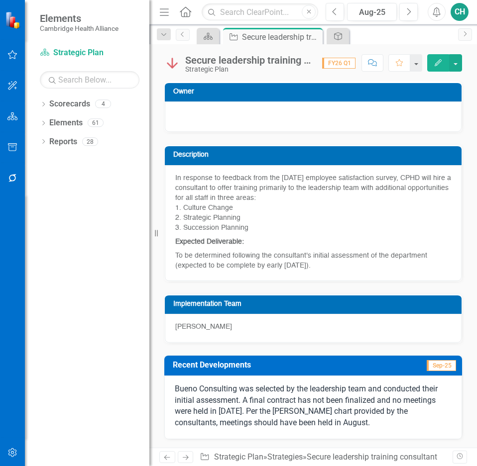
click at [437, 65] on icon "button" at bounding box center [437, 62] width 7 height 7
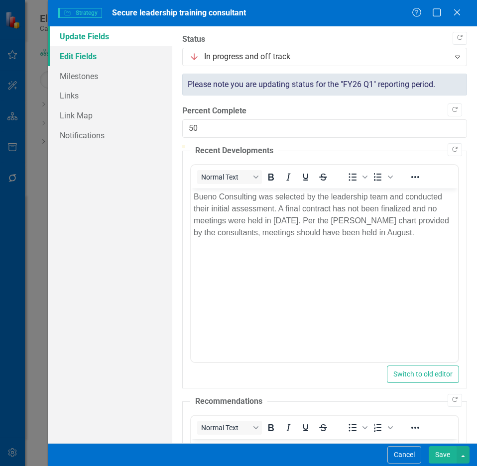
click at [106, 59] on link "Edit Fields" at bounding box center [110, 56] width 124 height 20
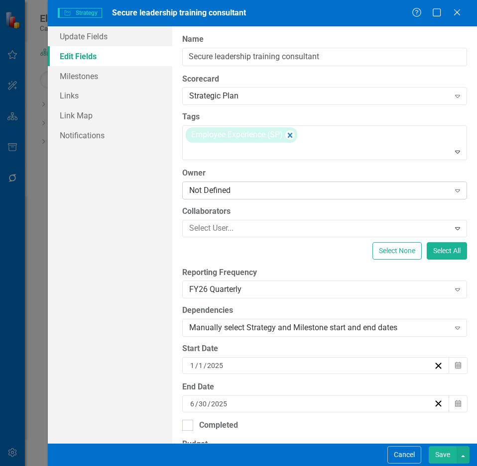
click at [242, 192] on div "Not Defined" at bounding box center [319, 190] width 260 height 11
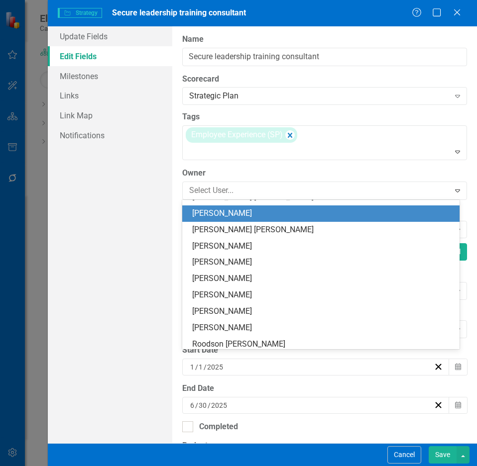
scroll to position [99, 0]
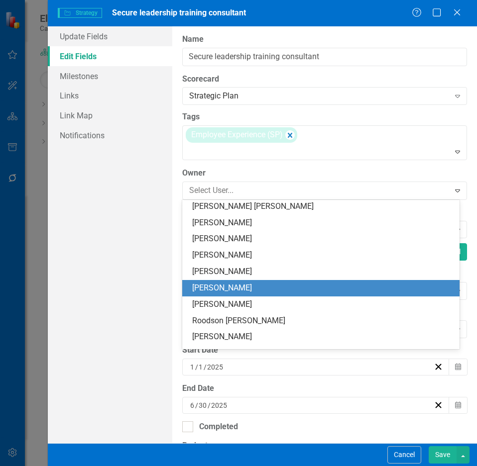
click at [241, 292] on div "[PERSON_NAME]" at bounding box center [322, 288] width 261 height 11
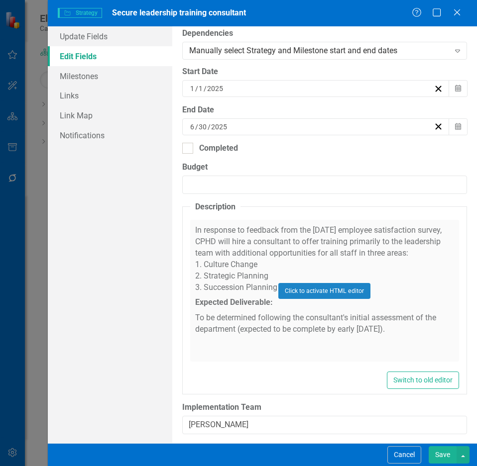
scroll to position [283, 0]
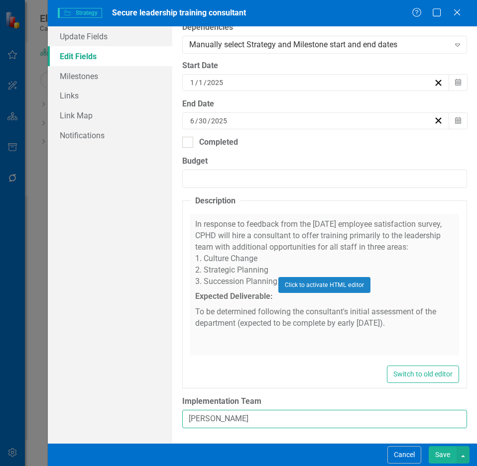
click at [285, 421] on input "[PERSON_NAME]" at bounding box center [324, 419] width 285 height 18
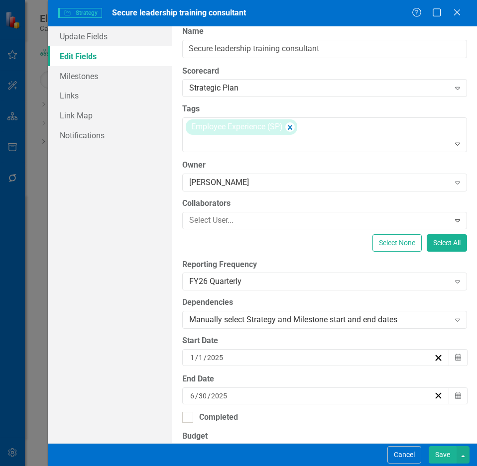
scroll to position [0, 0]
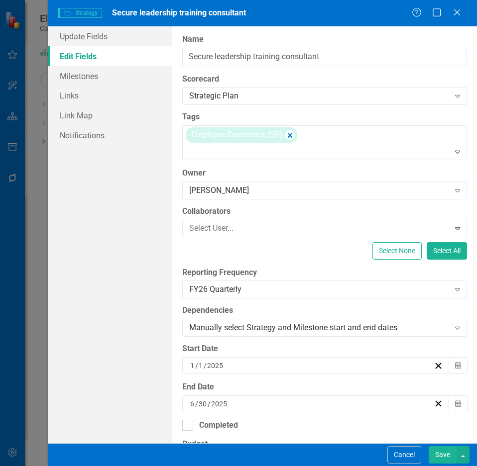
click at [440, 456] on button "Save" at bounding box center [442, 454] width 28 height 17
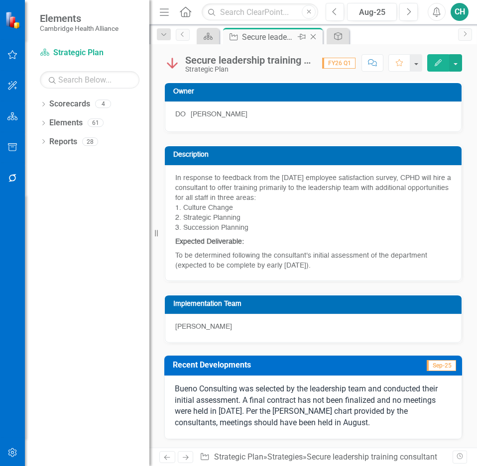
click at [314, 35] on icon at bounding box center [312, 36] width 5 height 5
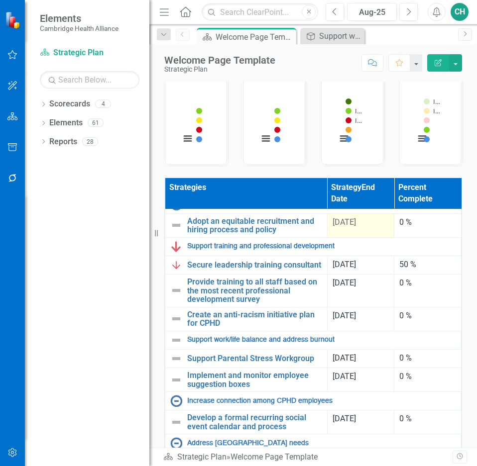
scroll to position [50, 0]
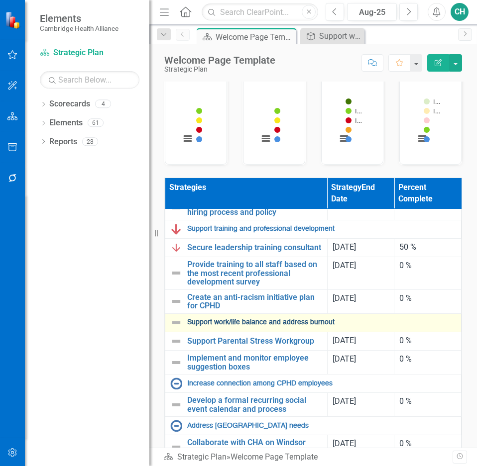
click at [324, 326] on link "Support work/life balance and address burnout" at bounding box center [321, 322] width 269 height 7
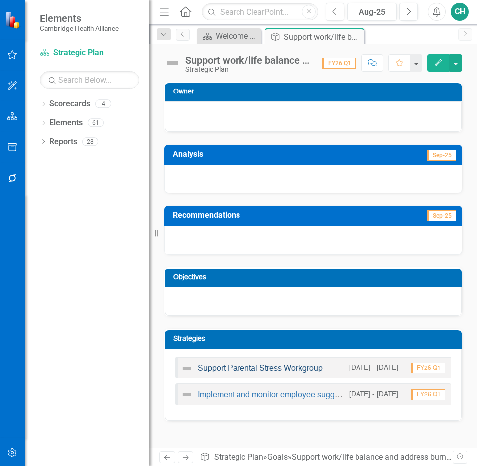
click at [305, 370] on link "Support Parental Stress Workgroup" at bounding box center [259, 369] width 125 height 8
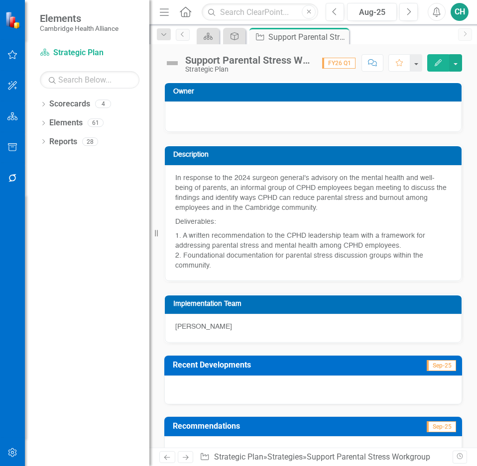
click at [442, 61] on button "Edit" at bounding box center [438, 62] width 22 height 17
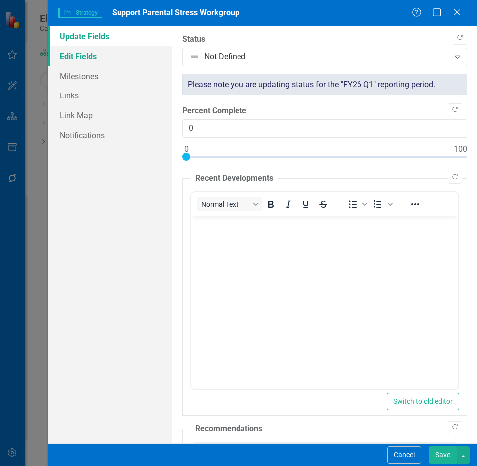
click at [102, 55] on link "Edit Fields" at bounding box center [110, 56] width 124 height 20
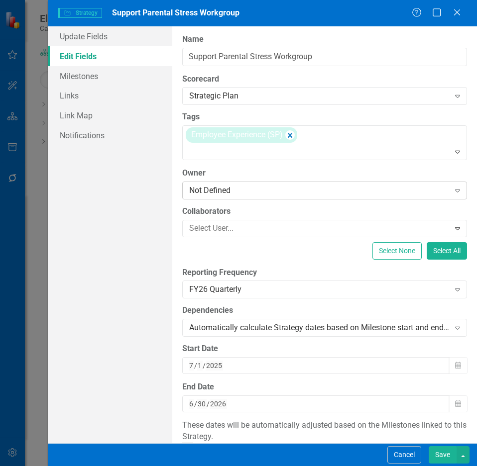
click at [274, 188] on div "Not Defined" at bounding box center [319, 190] width 260 height 11
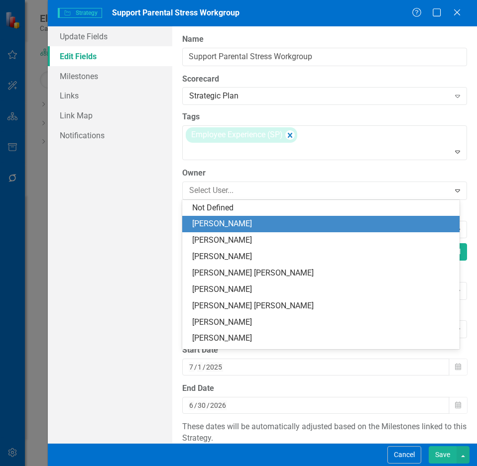
click at [273, 220] on div "[PERSON_NAME]" at bounding box center [322, 223] width 261 height 11
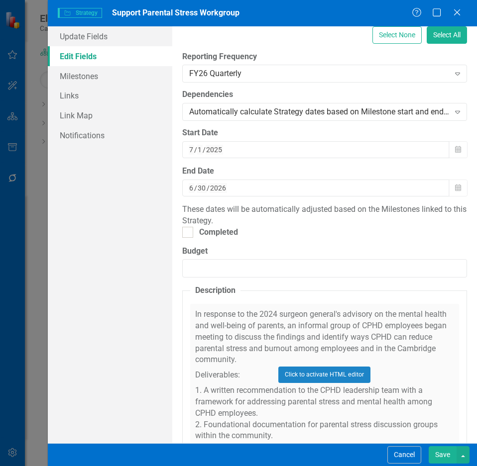
scroll to position [312, 0]
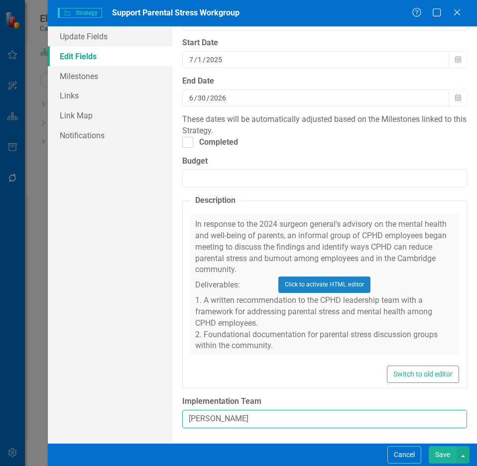
click at [262, 418] on input "Jennifer Bailey" at bounding box center [324, 419] width 285 height 18
click at [447, 459] on button "Save" at bounding box center [442, 454] width 28 height 17
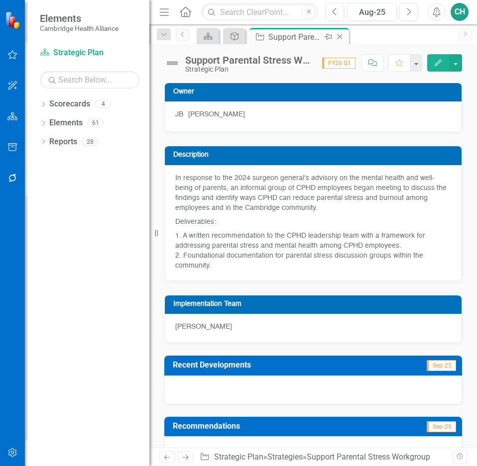
click at [342, 37] on icon "Close" at bounding box center [339, 37] width 10 height 8
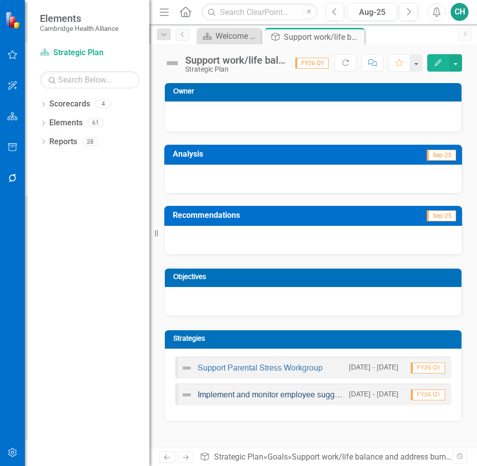
click at [285, 396] on link "Implement and monitor employee suggestion boxes" at bounding box center [288, 396] width 182 height 8
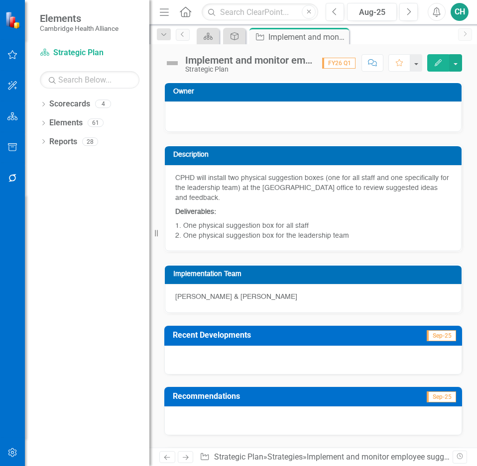
click at [437, 66] on button "Edit" at bounding box center [438, 62] width 22 height 17
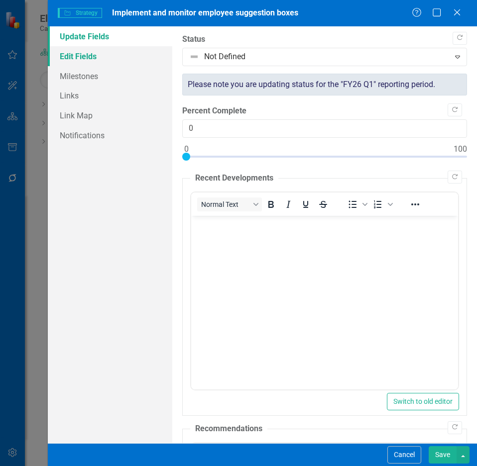
click at [123, 64] on link "Edit Fields" at bounding box center [110, 56] width 124 height 20
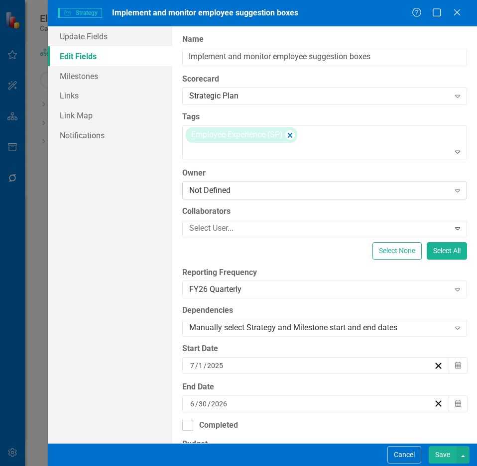
click at [288, 187] on div "Not Defined" at bounding box center [319, 190] width 260 height 11
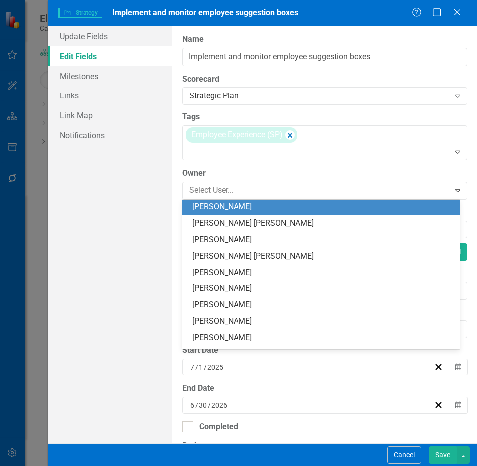
scroll to position [99, 0]
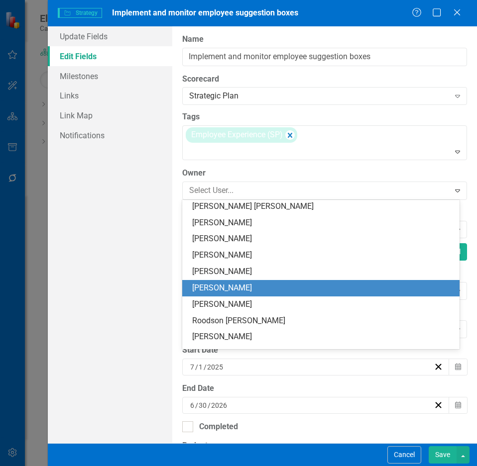
click at [281, 293] on div "[PERSON_NAME]" at bounding box center [322, 288] width 261 height 11
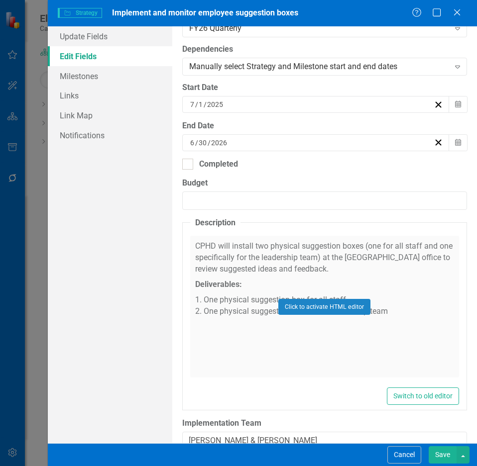
scroll to position [283, 0]
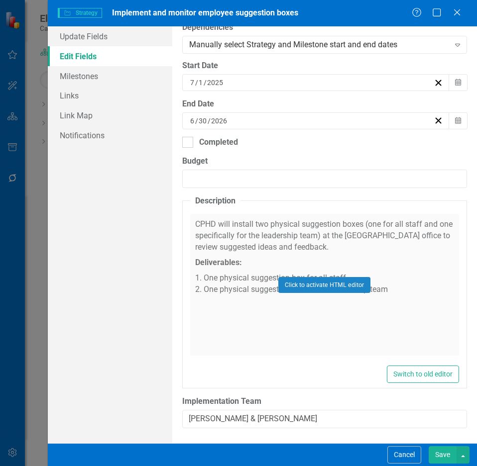
click at [441, 456] on button "Save" at bounding box center [442, 454] width 28 height 17
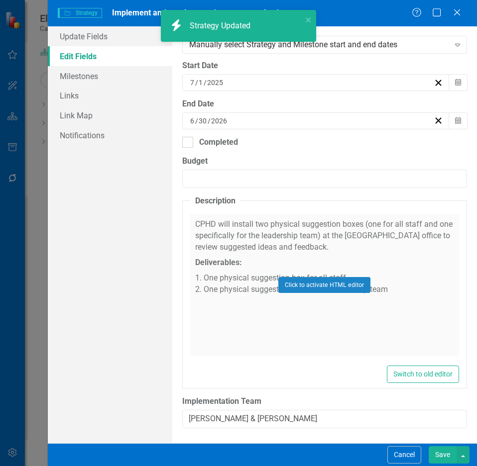
checkbox input "true"
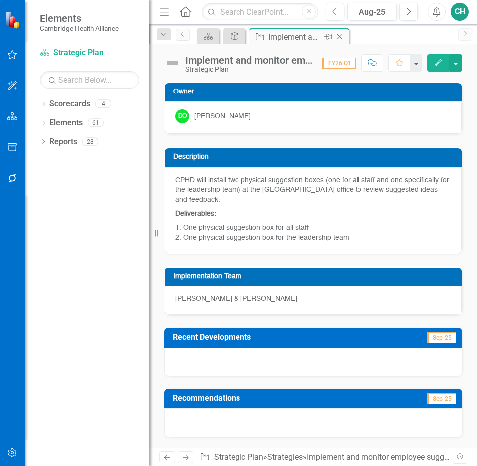
click at [343, 37] on icon "Close" at bounding box center [339, 37] width 10 height 8
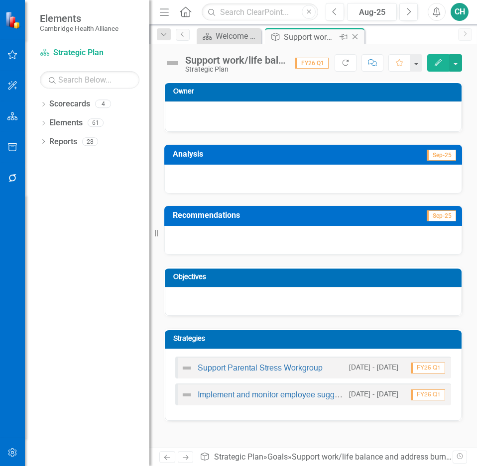
click at [354, 39] on icon "Close" at bounding box center [355, 37] width 10 height 8
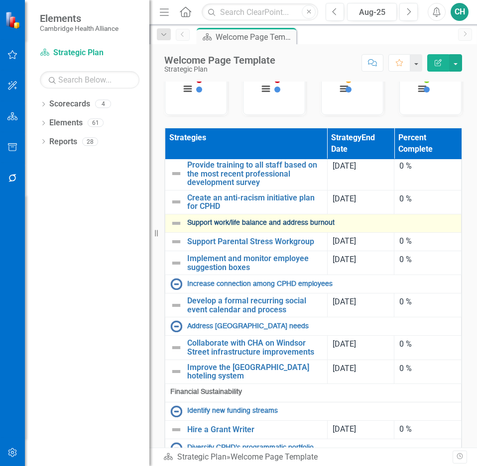
scroll to position [149, 0]
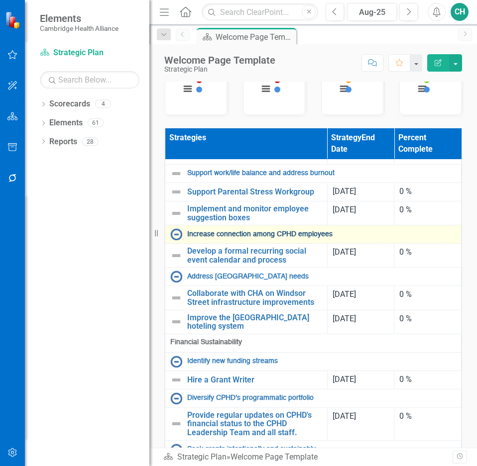
click at [284, 238] on link "Increase connection among CPHD employees" at bounding box center [321, 234] width 269 height 7
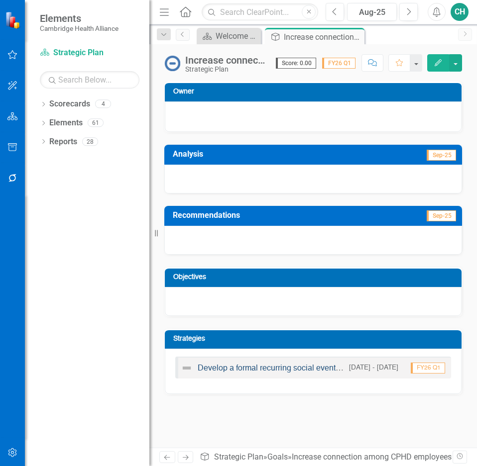
click at [304, 370] on link "Develop a formal recurring social event calendar and process" at bounding box center [305, 369] width 216 height 8
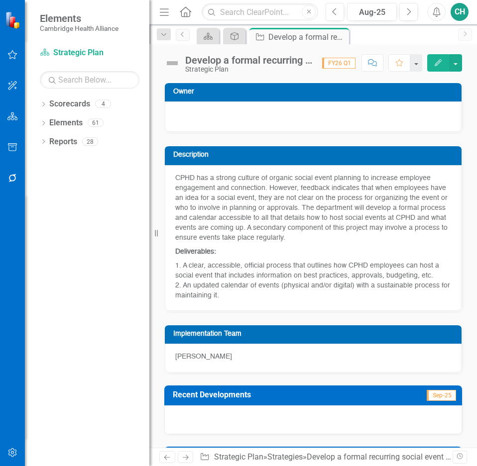
click at [433, 63] on icon "Edit" at bounding box center [437, 62] width 9 height 7
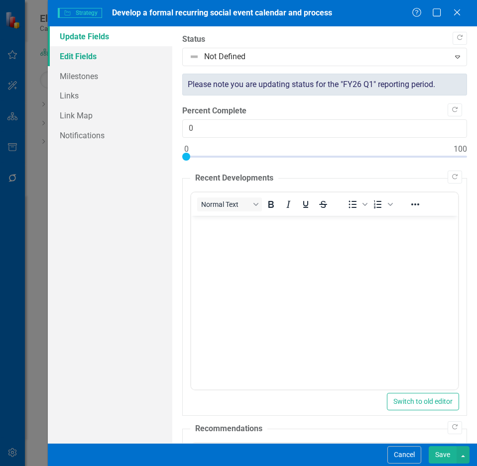
click at [121, 62] on link "Edit Fields" at bounding box center [110, 56] width 124 height 20
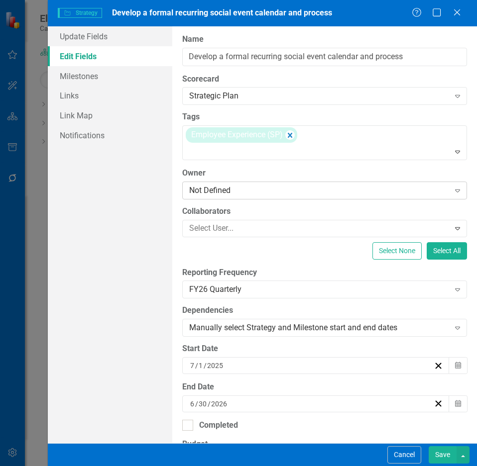
click at [280, 192] on div "Not Defined" at bounding box center [319, 190] width 260 height 11
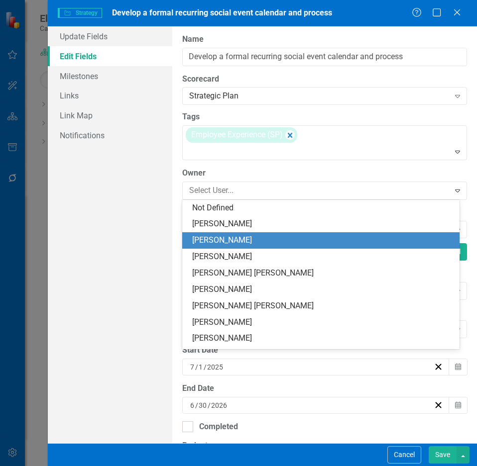
click at [285, 235] on div "[PERSON_NAME]" at bounding box center [322, 240] width 261 height 11
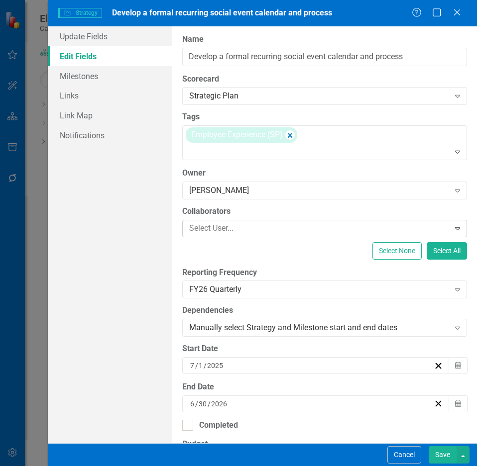
click at [287, 231] on div at bounding box center [317, 228] width 264 height 13
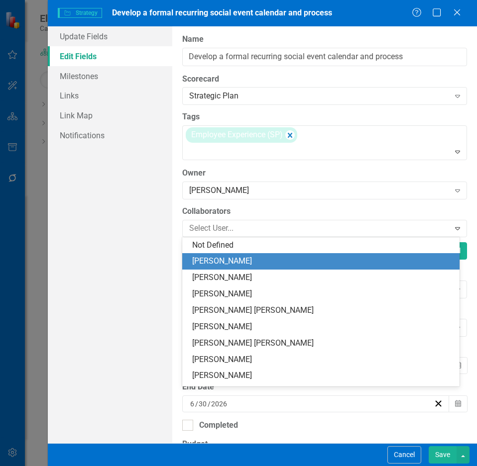
click at [279, 261] on div "[PERSON_NAME]" at bounding box center [322, 261] width 261 height 11
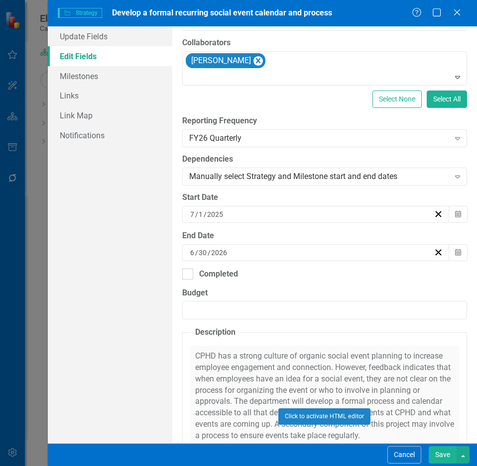
scroll to position [300, 0]
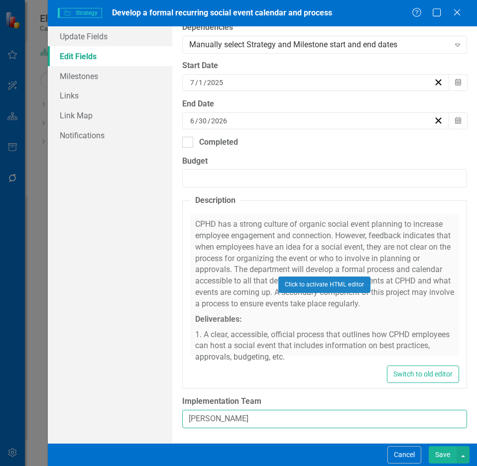
click at [280, 424] on input "[PERSON_NAME]" at bounding box center [324, 419] width 285 height 18
click at [260, 421] on input "[PERSON_NAME] + [PERSON_NAME]" at bounding box center [324, 419] width 285 height 18
type input "[PERSON_NAME] + [PERSON_NAME]"
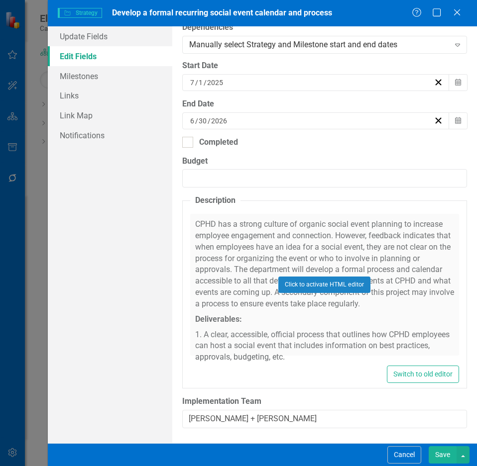
click at [442, 450] on button "Save" at bounding box center [442, 454] width 28 height 17
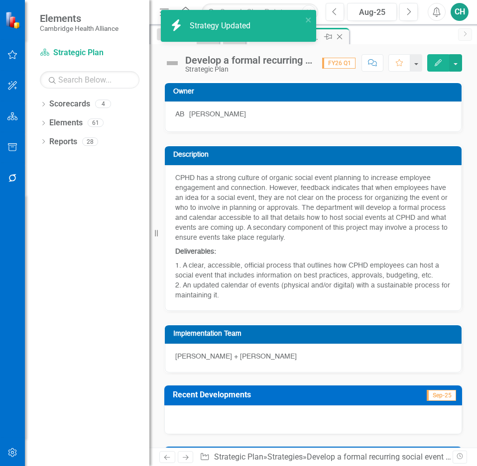
click at [342, 37] on icon "Close" at bounding box center [339, 37] width 10 height 8
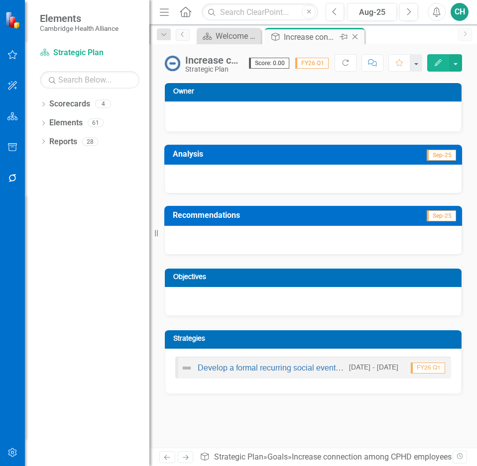
click at [359, 38] on icon "Close" at bounding box center [355, 37] width 10 height 8
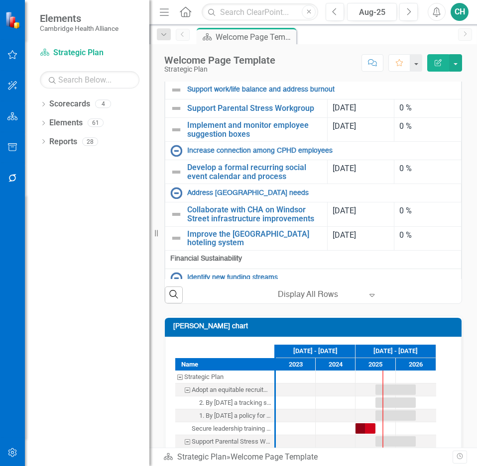
scroll to position [50, 0]
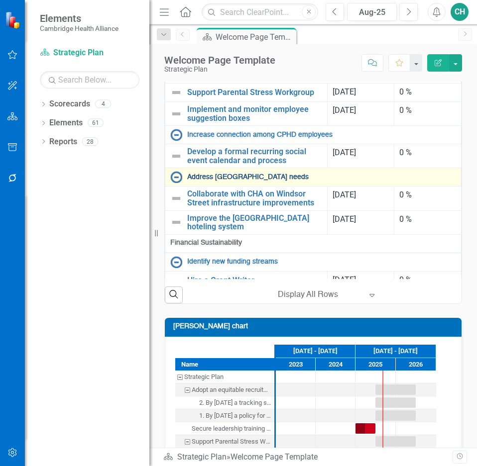
click at [267, 181] on link "Address [GEOGRAPHIC_DATA] needs" at bounding box center [321, 177] width 269 height 7
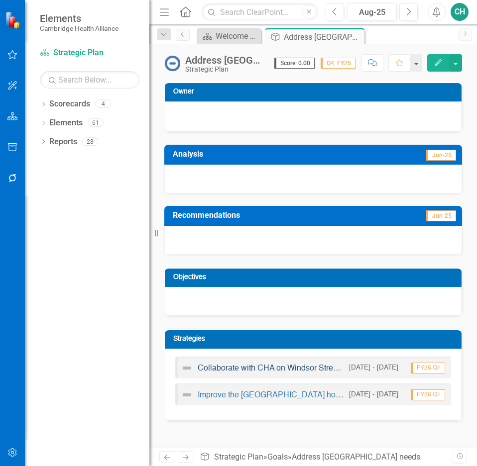
click at [289, 368] on link "Collaborate with CHA on Windsor Street infrastructure improvements" at bounding box center [317, 369] width 241 height 8
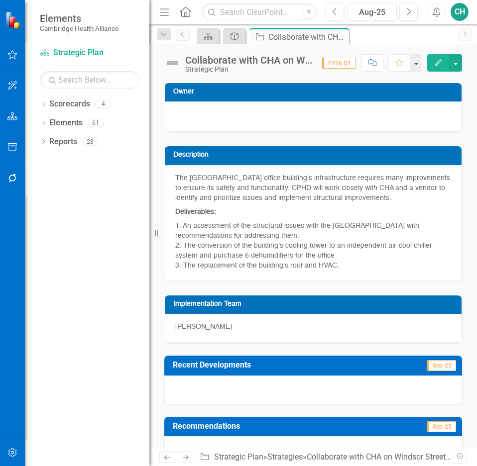
click at [438, 66] on icon "Edit" at bounding box center [437, 62] width 9 height 7
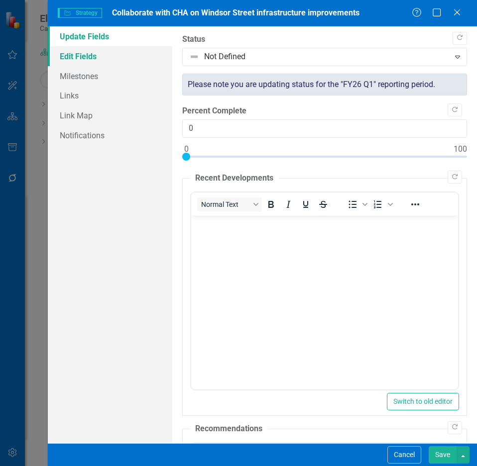
click at [110, 60] on link "Edit Fields" at bounding box center [110, 56] width 124 height 20
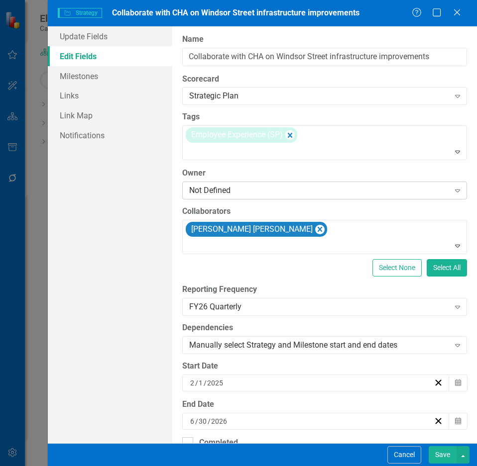
click at [273, 195] on div "Not Defined" at bounding box center [319, 190] width 260 height 11
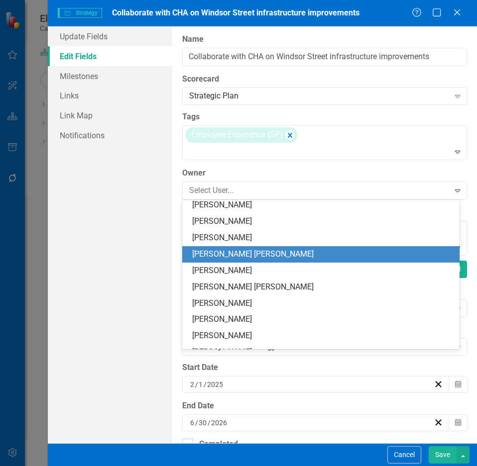
scroll to position [50, 0]
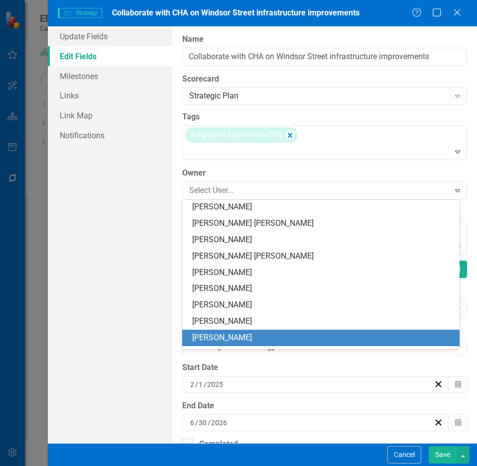
click at [274, 336] on div "[PERSON_NAME]" at bounding box center [322, 337] width 261 height 11
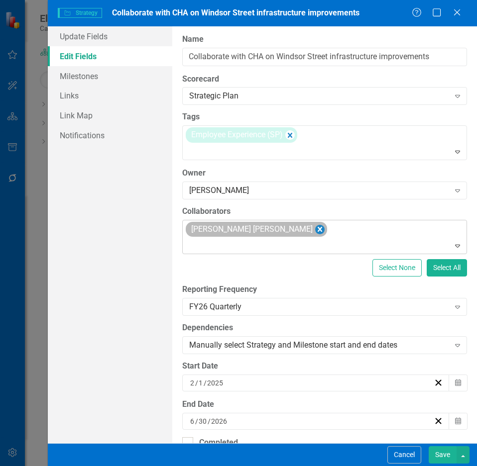
click at [317, 230] on icon "Remove Connor Hogan" at bounding box center [319, 229] width 4 height 5
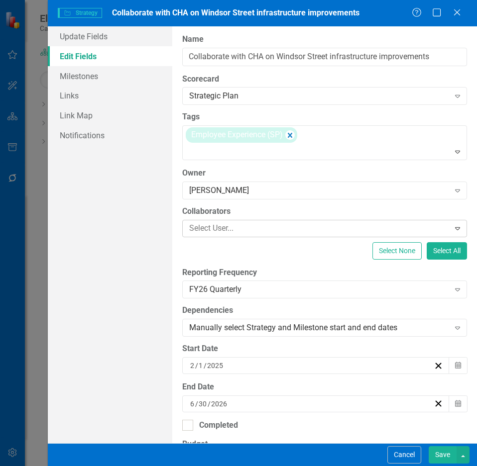
click at [242, 226] on div at bounding box center [317, 228] width 264 height 13
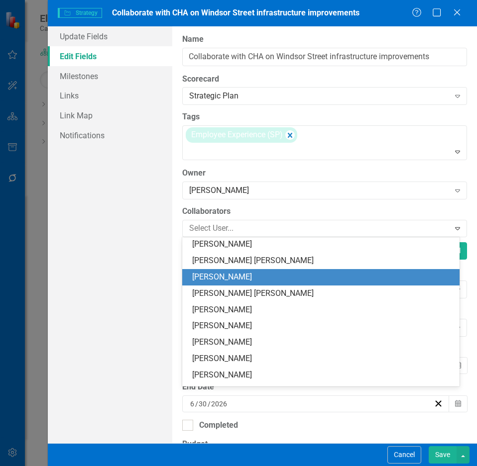
scroll to position [99, 0]
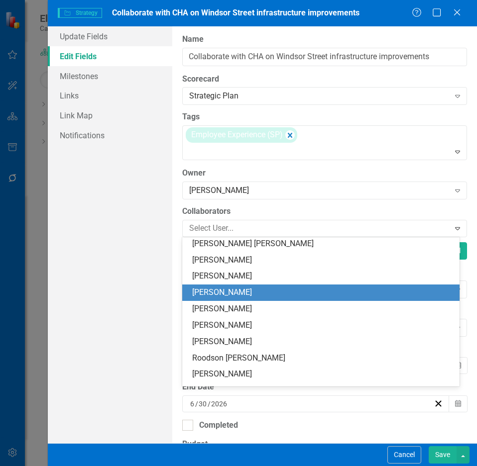
click at [272, 293] on div "[PERSON_NAME]" at bounding box center [322, 292] width 261 height 11
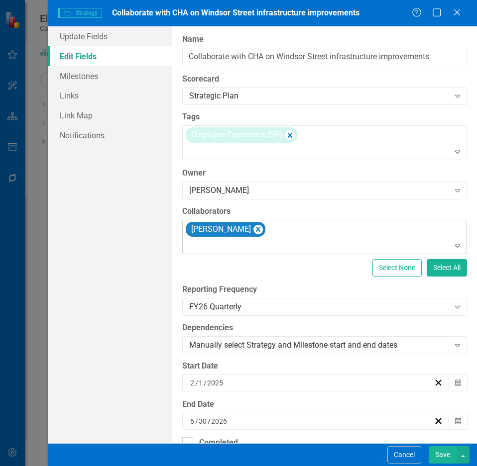
click at [280, 246] on div at bounding box center [325, 245] width 280 height 13
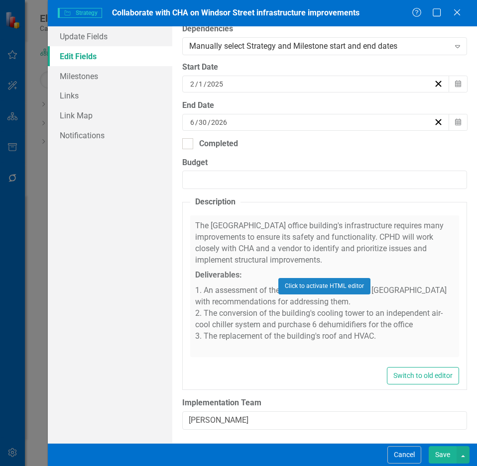
scroll to position [300, 0]
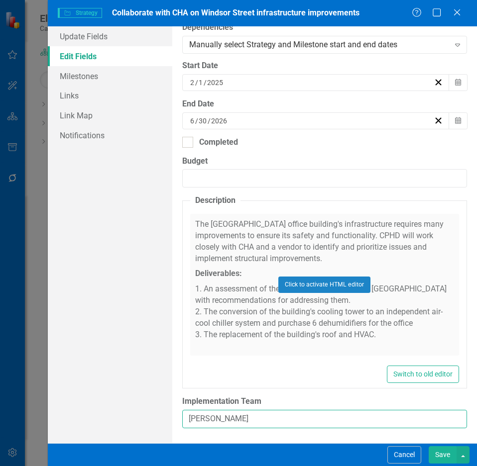
click at [267, 417] on input "[PERSON_NAME]" at bounding box center [324, 419] width 285 height 18
type input "[PERSON_NAME] + [PERSON_NAME] + [PERSON_NAME] + [PERSON_NAME]"
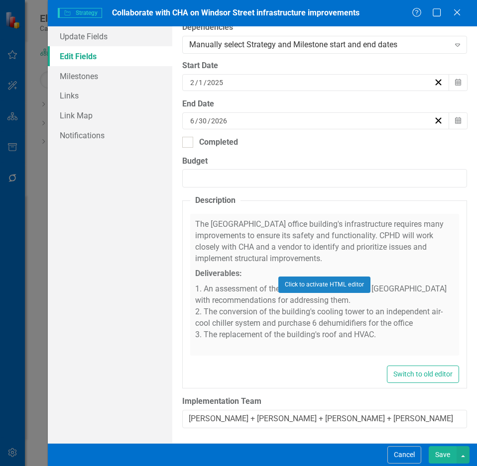
click at [434, 456] on button "Save" at bounding box center [442, 454] width 28 height 17
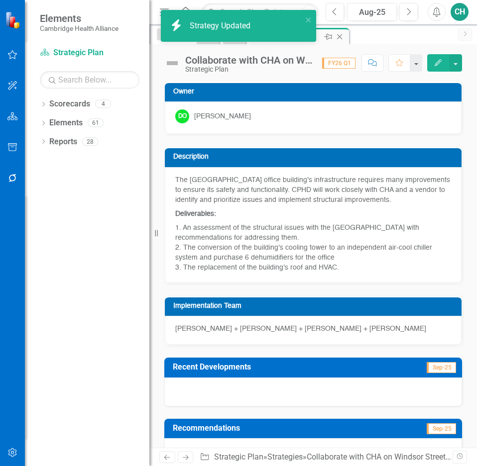
click at [342, 36] on icon "Close" at bounding box center [339, 37] width 10 height 8
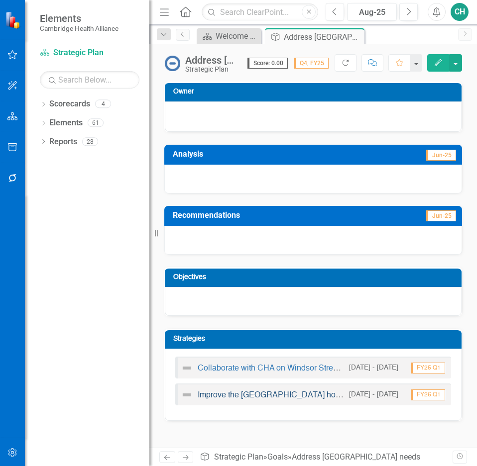
click at [275, 395] on link "Improve the [GEOGRAPHIC_DATA] hoteling system" at bounding box center [289, 396] width 184 height 8
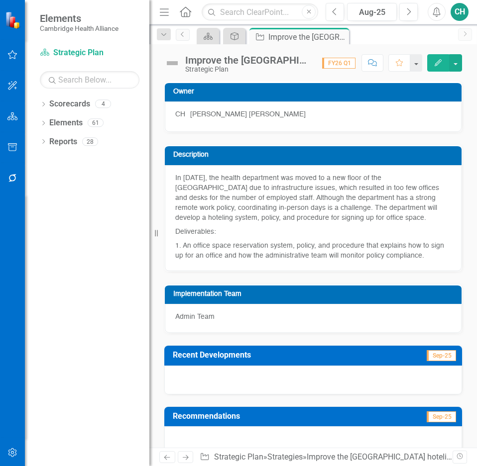
click at [439, 61] on icon "button" at bounding box center [437, 62] width 7 height 7
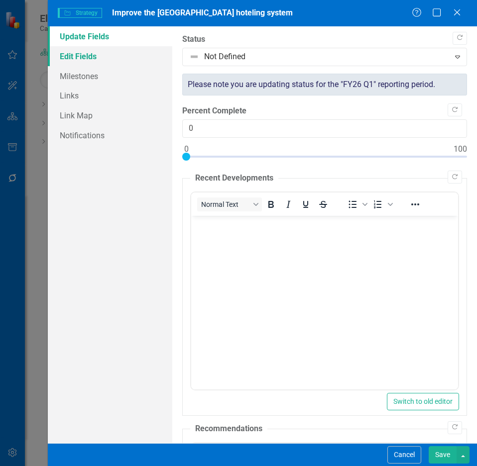
click at [109, 57] on link "Edit Fields" at bounding box center [110, 56] width 124 height 20
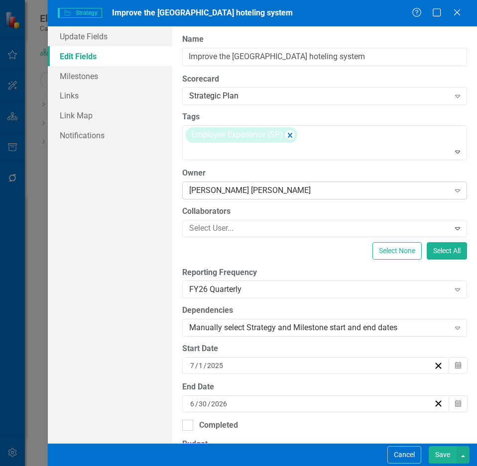
click at [261, 195] on div "[PERSON_NAME] [PERSON_NAME]" at bounding box center [319, 190] width 260 height 11
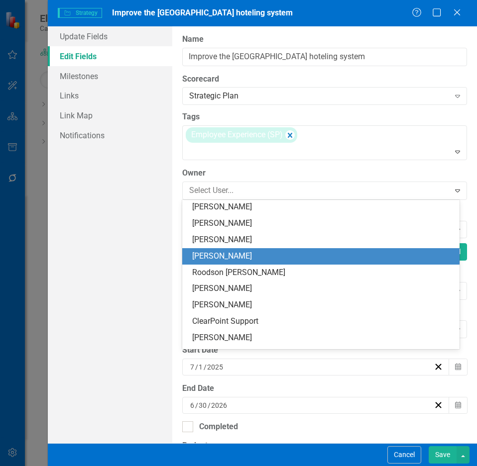
scroll to position [178, 0]
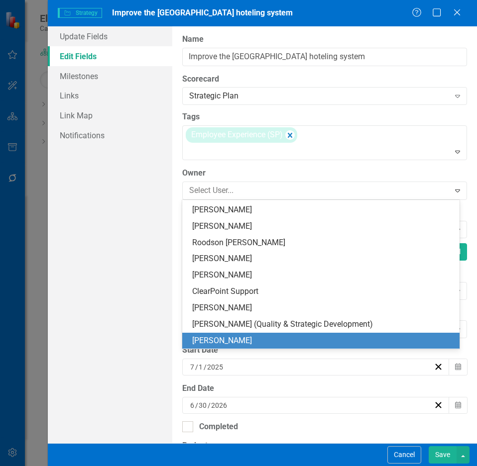
click at [248, 345] on div "[PERSON_NAME]" at bounding box center [322, 340] width 261 height 11
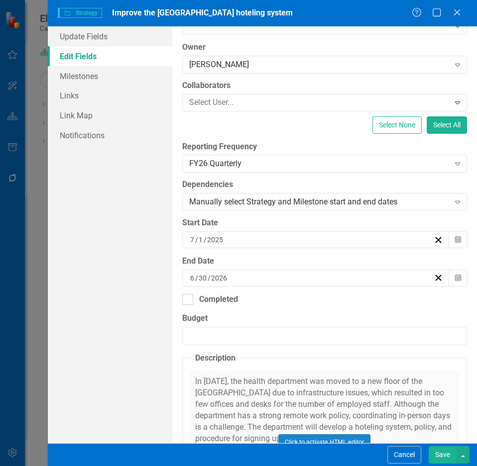
scroll to position [283, 0]
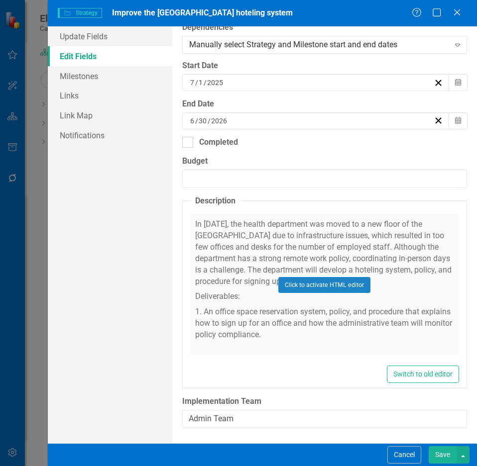
click at [440, 458] on button "Save" at bounding box center [442, 454] width 28 height 17
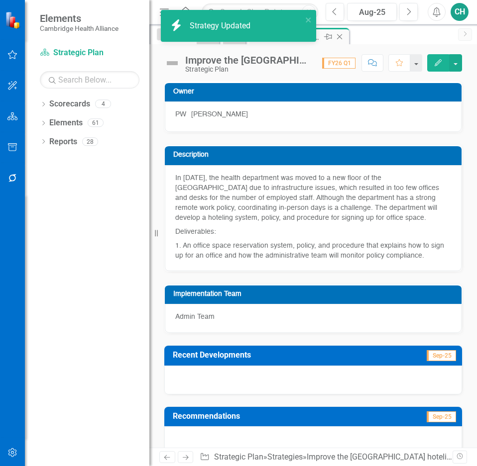
click at [342, 38] on icon "Close" at bounding box center [339, 37] width 10 height 8
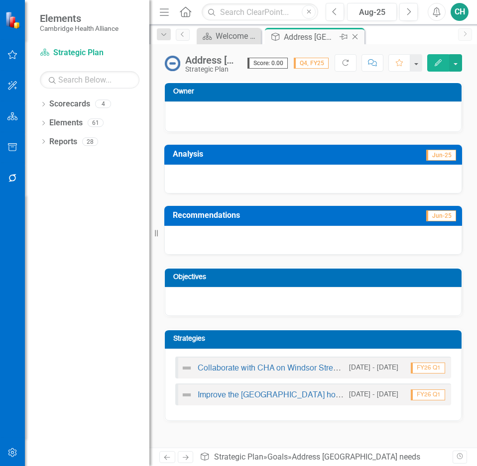
click at [356, 37] on icon "Close" at bounding box center [355, 37] width 10 height 8
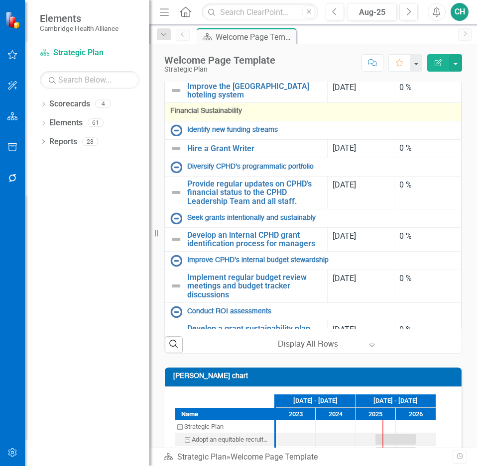
scroll to position [249, 0]
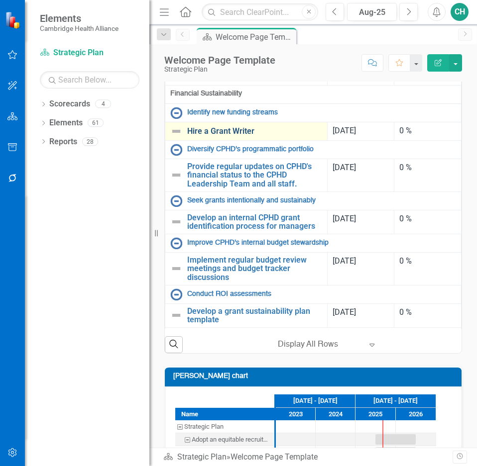
click at [245, 136] on link "Hire a Grant Writer" at bounding box center [254, 131] width 135 height 9
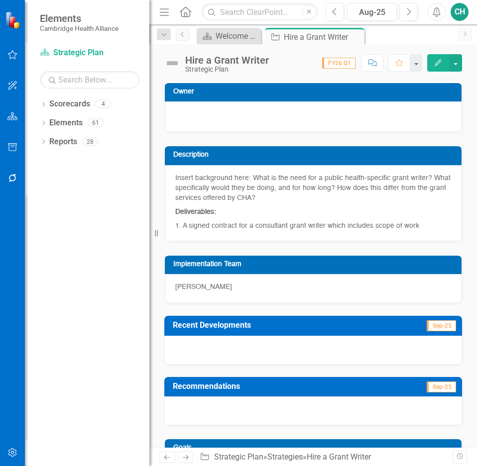
click at [432, 56] on button "Edit" at bounding box center [438, 62] width 22 height 17
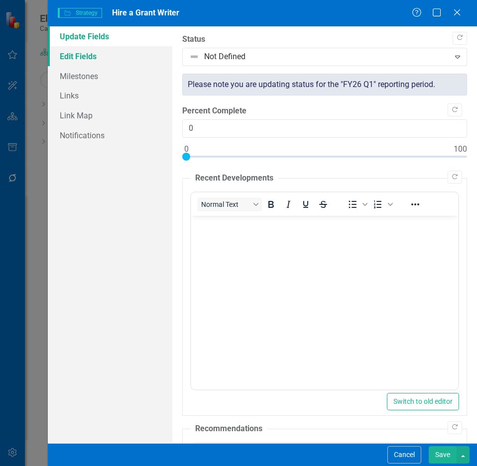
click at [90, 61] on link "Edit Fields" at bounding box center [110, 56] width 124 height 20
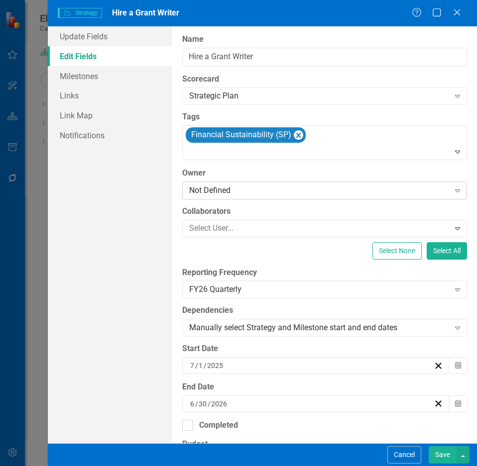
click at [277, 191] on div "Not Defined" at bounding box center [319, 190] width 260 height 11
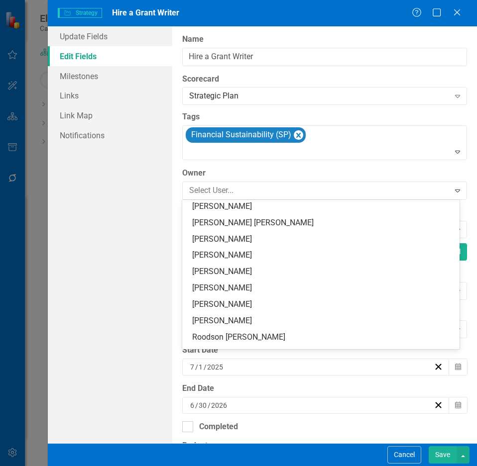
scroll to position [99, 0]
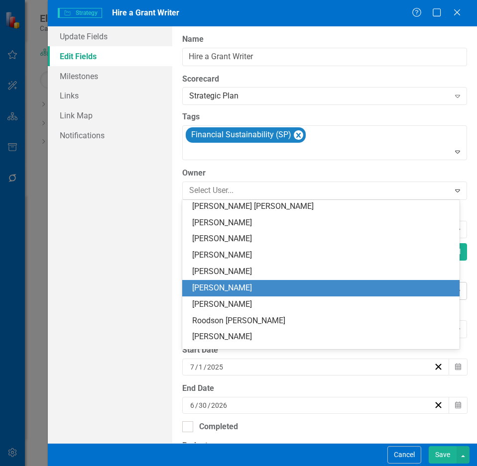
click at [245, 292] on div "[PERSON_NAME]" at bounding box center [322, 288] width 261 height 11
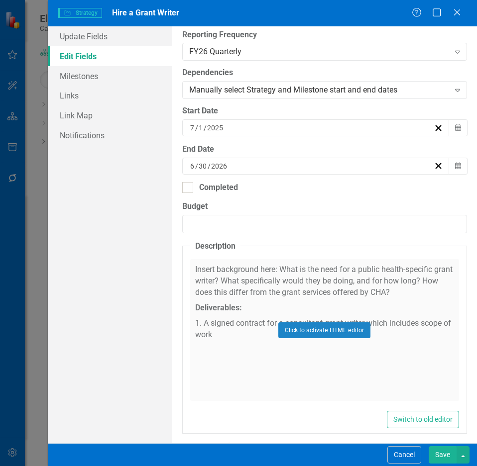
scroll to position [283, 0]
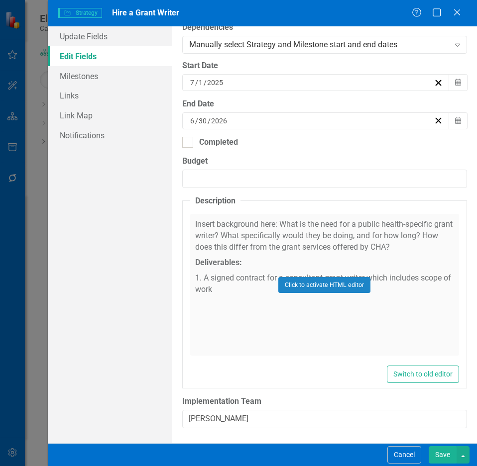
click at [431, 455] on button "Save" at bounding box center [442, 454] width 28 height 17
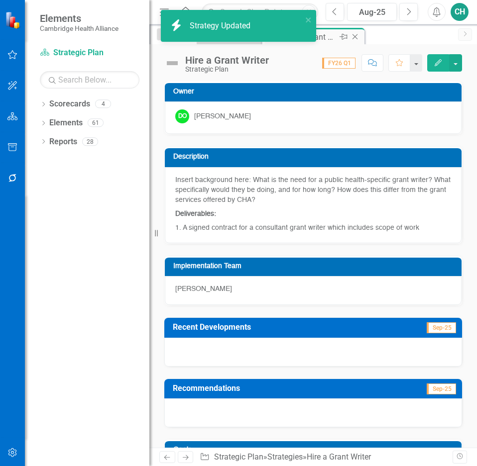
click at [356, 38] on icon "Close" at bounding box center [355, 37] width 10 height 8
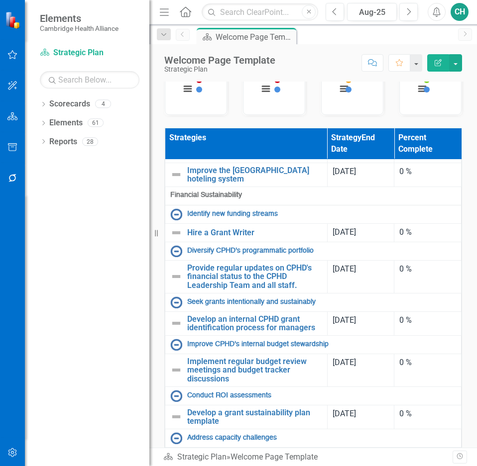
scroll to position [298, 0]
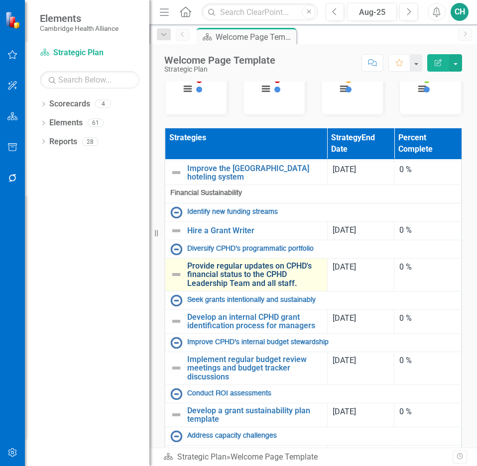
click at [263, 288] on link "Provide regular updates on CPHD's financial status to the CPHD Leadership Team …" at bounding box center [254, 275] width 135 height 26
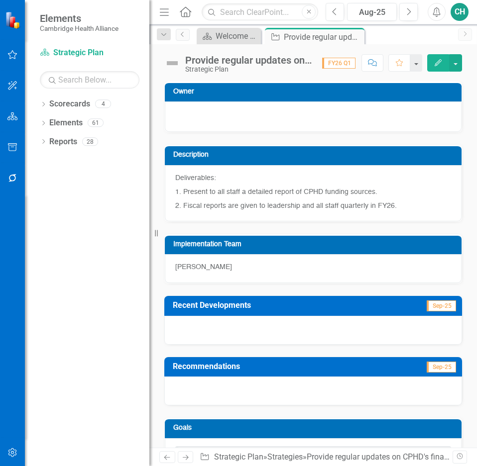
click at [427, 62] on button "Edit" at bounding box center [438, 62] width 22 height 17
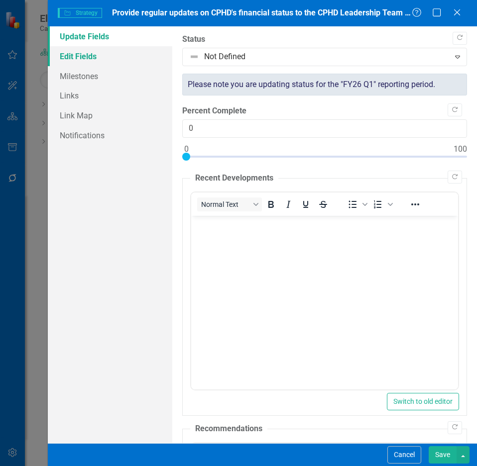
click at [97, 58] on link "Edit Fields" at bounding box center [110, 56] width 124 height 20
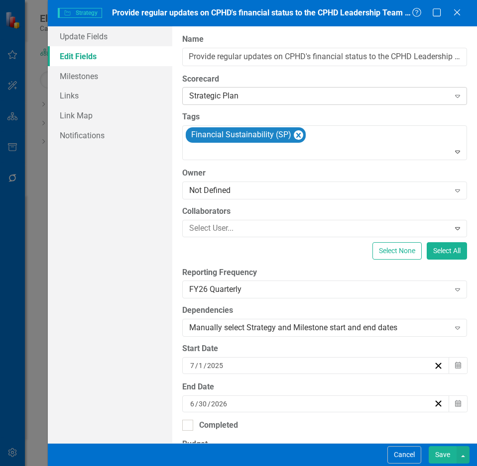
click at [297, 99] on div "Strategic Plan" at bounding box center [319, 96] width 260 height 11
click at [331, 80] on label "Scorecard" at bounding box center [324, 79] width 285 height 11
click at [269, 189] on div "Not Defined" at bounding box center [319, 190] width 260 height 11
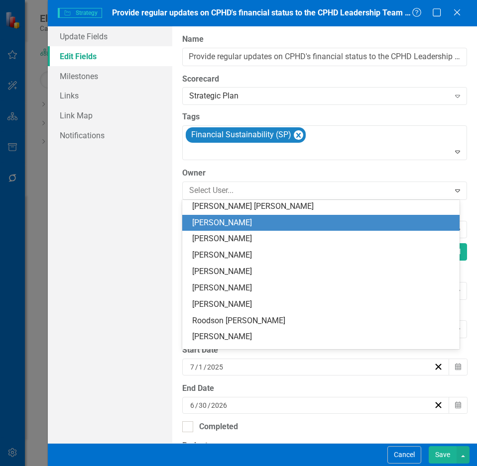
scroll to position [149, 0]
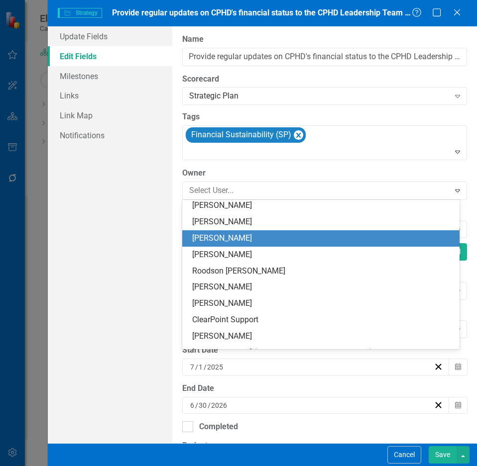
click at [262, 237] on div "[PERSON_NAME]" at bounding box center [322, 238] width 261 height 11
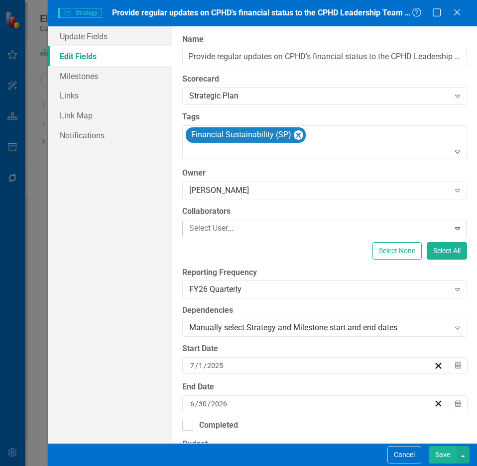
click at [281, 231] on div at bounding box center [317, 228] width 264 height 13
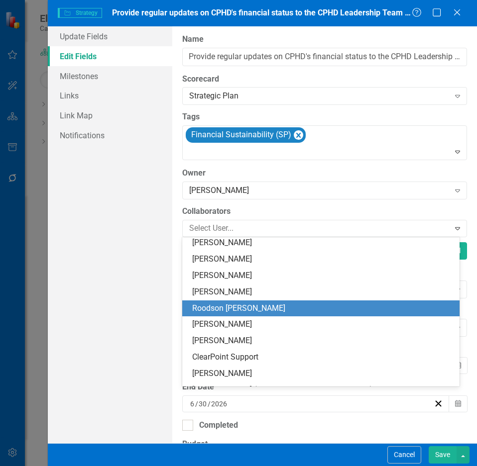
click at [264, 303] on div "Roodson [PERSON_NAME]" at bounding box center [322, 308] width 261 height 11
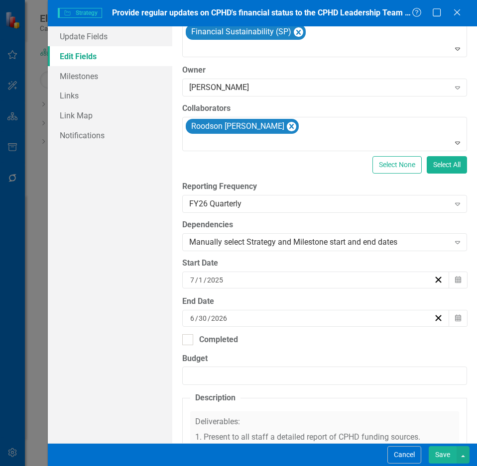
scroll to position [300, 0]
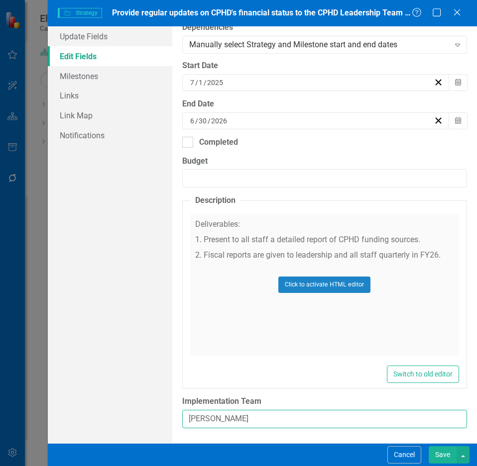
click at [284, 425] on input "[PERSON_NAME]" at bounding box center [324, 419] width 285 height 18
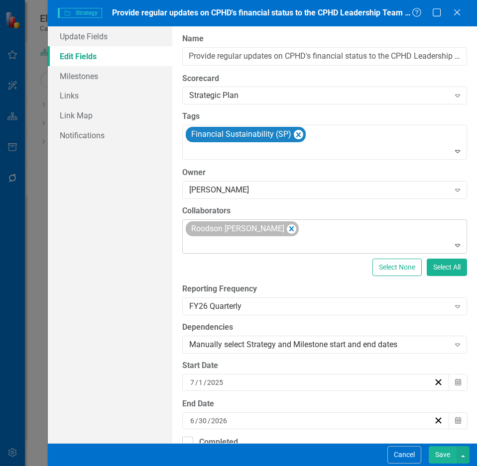
scroll to position [0, 0]
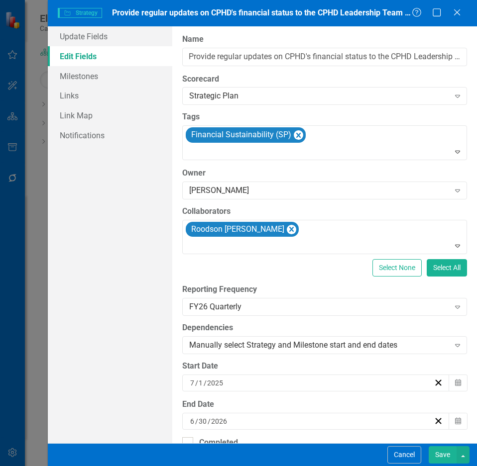
drag, startPoint x: 249, startPoint y: 228, endPoint x: 305, endPoint y: 254, distance: 61.9
click at [289, 228] on icon "Remove Roodson Rene" at bounding box center [291, 229] width 4 height 5
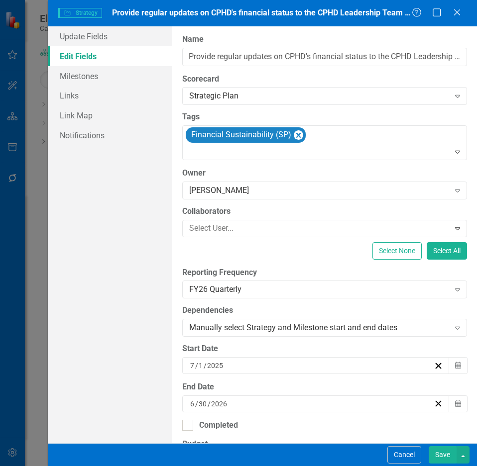
click at [445, 449] on button "Save" at bounding box center [442, 454] width 28 height 17
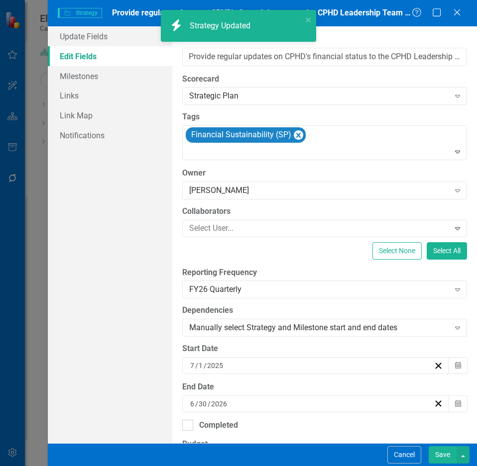
checkbox input "true"
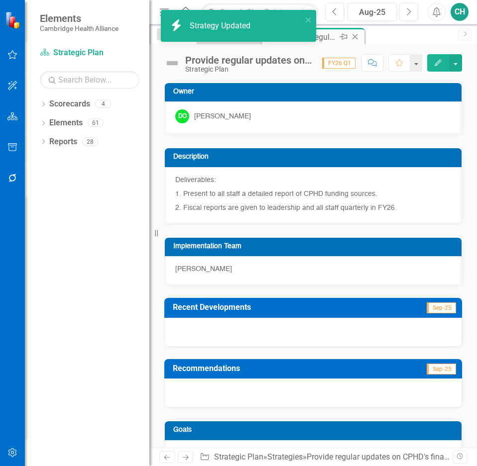
click at [357, 33] on icon "Close" at bounding box center [355, 37] width 10 height 8
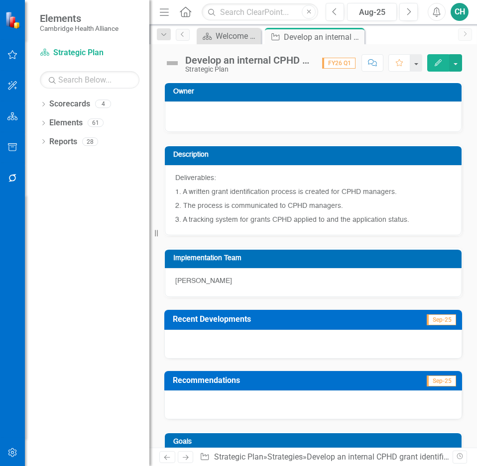
click at [434, 65] on icon "Edit" at bounding box center [437, 62] width 9 height 7
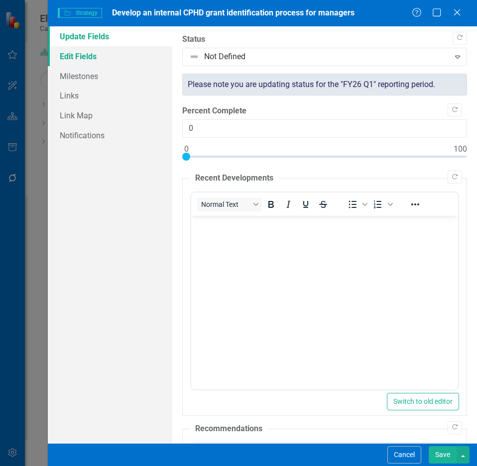
click at [77, 57] on link "Edit Fields" at bounding box center [110, 56] width 124 height 20
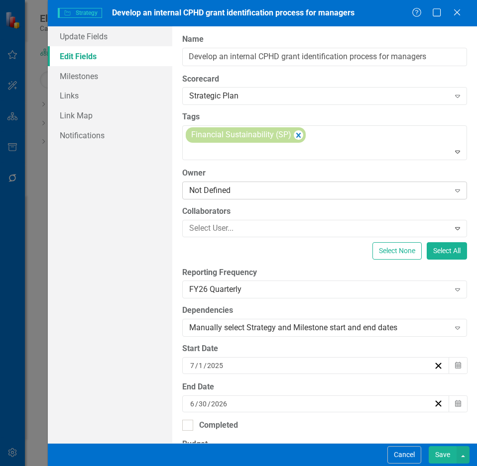
click at [252, 193] on div "Not Defined" at bounding box center [319, 190] width 260 height 11
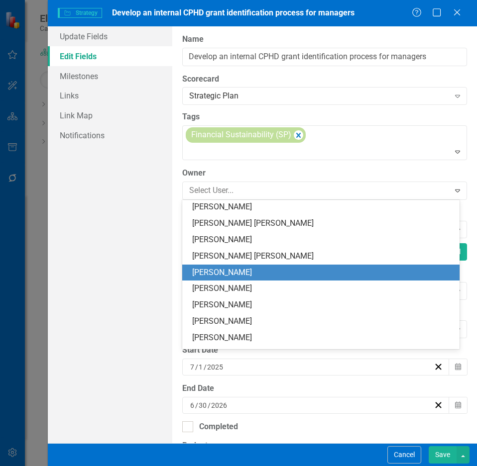
scroll to position [99, 0]
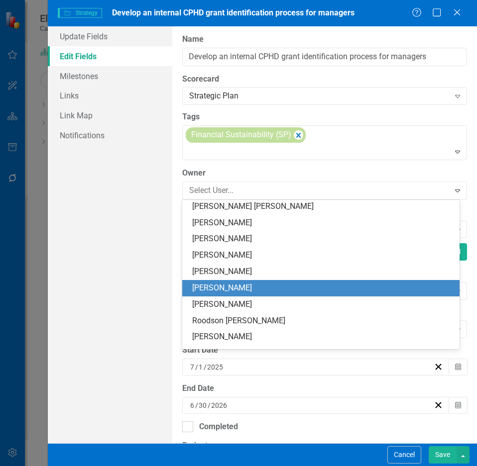
click at [269, 283] on div "[PERSON_NAME]" at bounding box center [322, 288] width 261 height 11
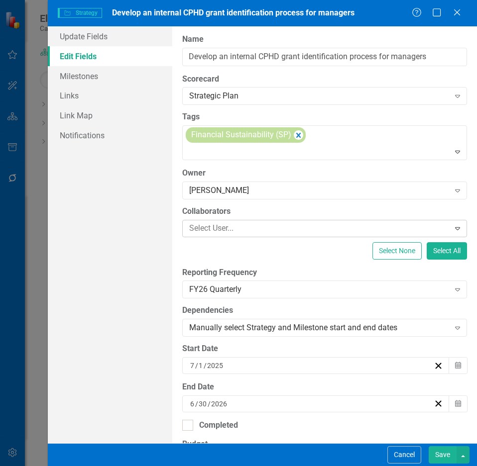
click at [268, 231] on div at bounding box center [317, 228] width 264 height 13
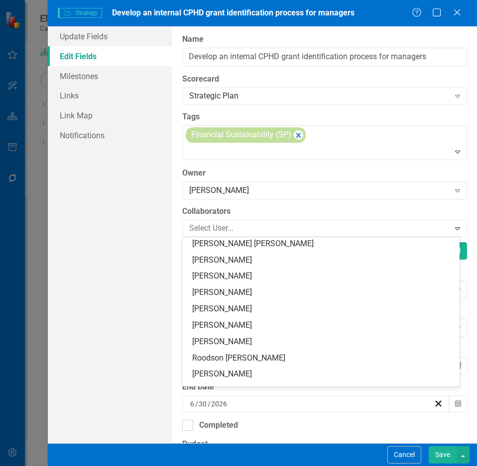
scroll to position [149, 0]
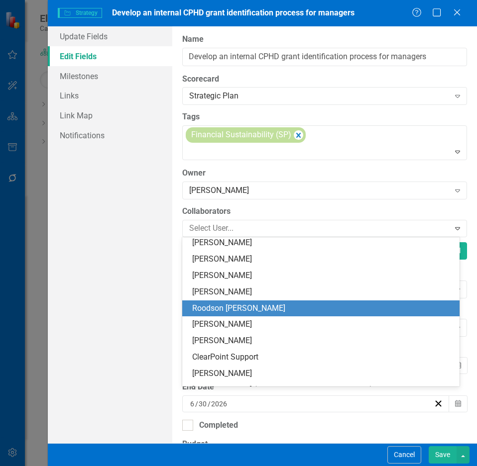
click at [246, 312] on div "Roodson [PERSON_NAME]" at bounding box center [322, 308] width 261 height 11
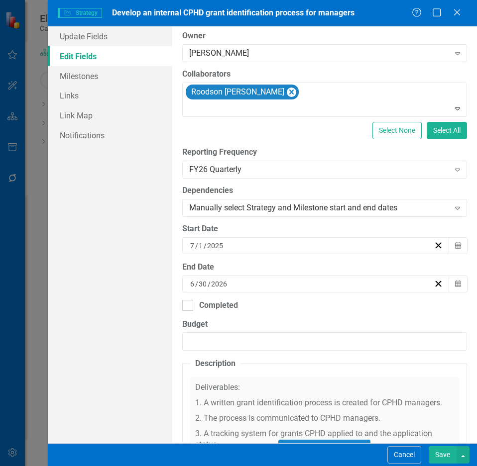
scroll to position [300, 0]
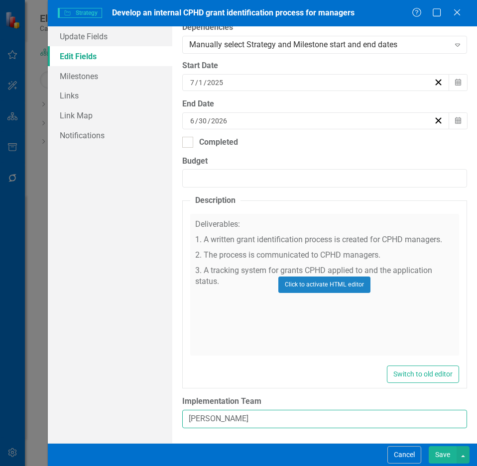
click at [317, 419] on input "[PERSON_NAME]" at bounding box center [324, 419] width 285 height 18
type input "Deborah Odunze + Roodson Rene"
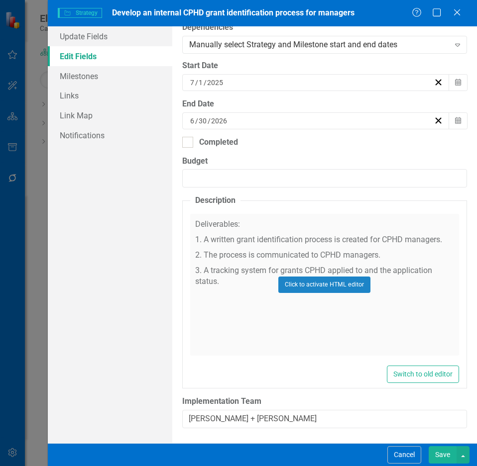
click at [435, 454] on button "Save" at bounding box center [442, 454] width 28 height 17
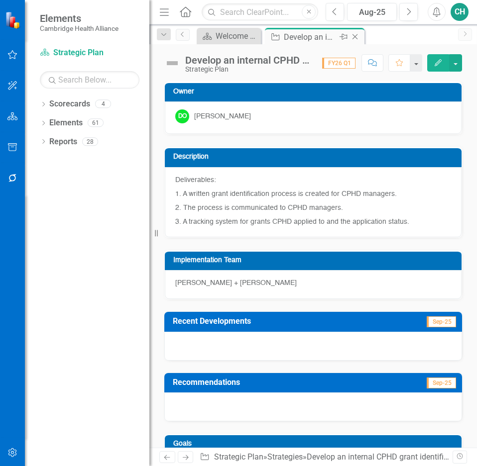
click at [359, 36] on icon "Close" at bounding box center [355, 37] width 10 height 8
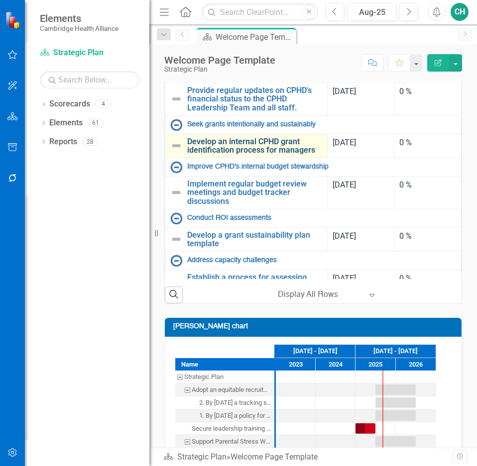
scroll to position [298, 0]
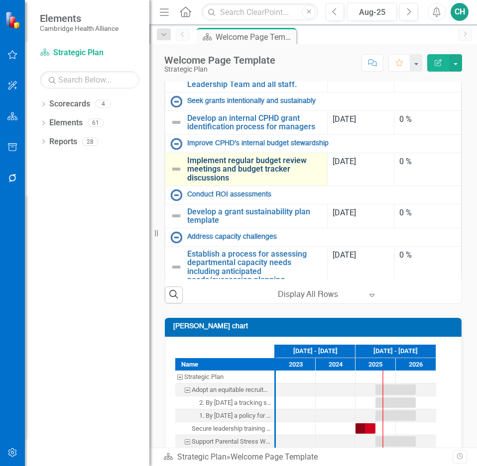
click at [280, 183] on link "Implement regular budget review meetings and budget tracker discussions" at bounding box center [254, 169] width 135 height 26
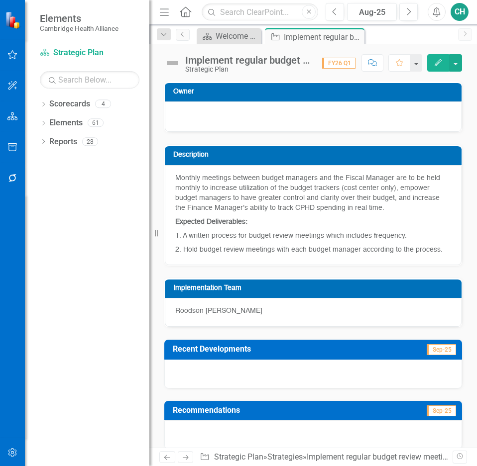
click at [435, 65] on icon "button" at bounding box center [437, 62] width 7 height 7
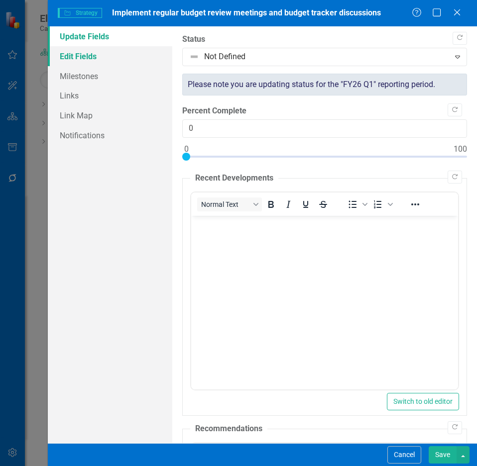
click at [105, 55] on link "Edit Fields" at bounding box center [110, 56] width 124 height 20
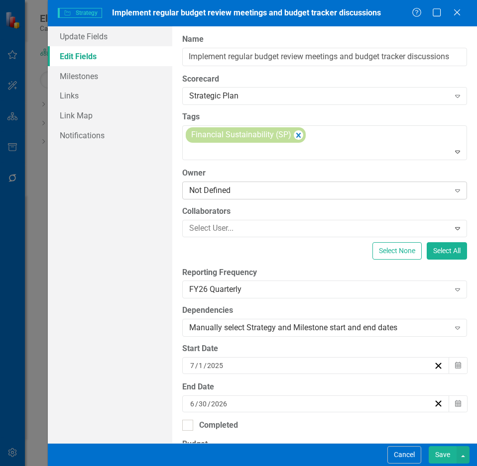
click at [298, 189] on div "Not Defined" at bounding box center [319, 190] width 260 height 11
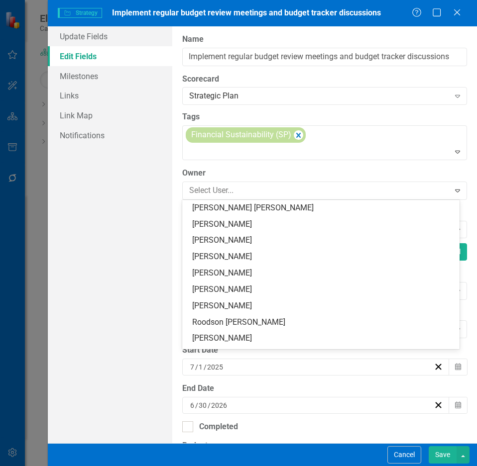
scroll to position [99, 0]
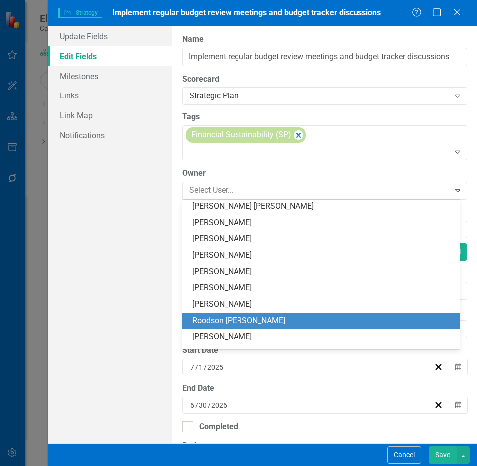
click at [251, 315] on div "Roodson [PERSON_NAME]" at bounding box center [322, 320] width 261 height 11
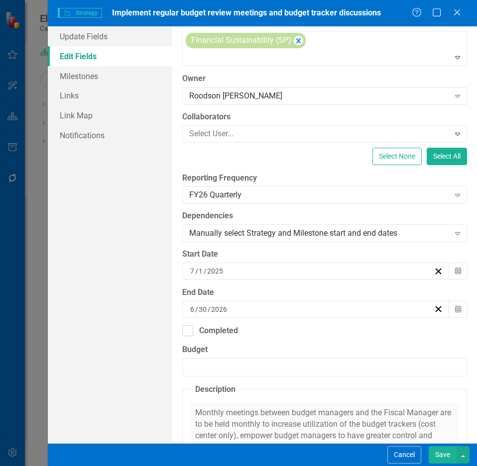
scroll to position [283, 0]
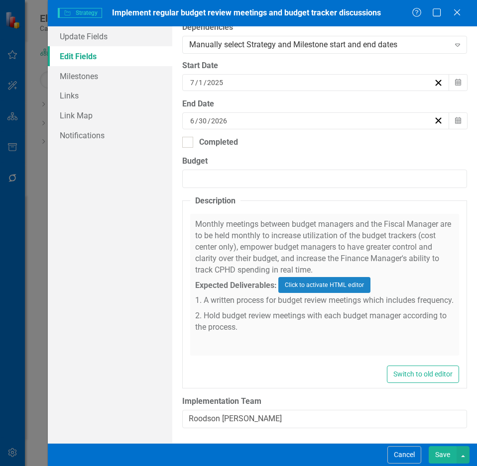
click at [442, 451] on button "Save" at bounding box center [442, 454] width 28 height 17
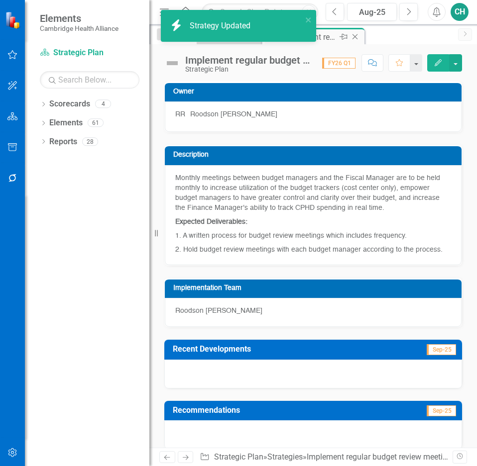
click at [354, 39] on icon "Close" at bounding box center [355, 37] width 10 height 8
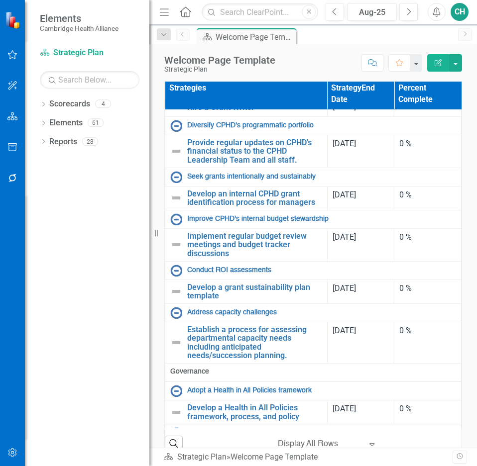
scroll to position [398, 0]
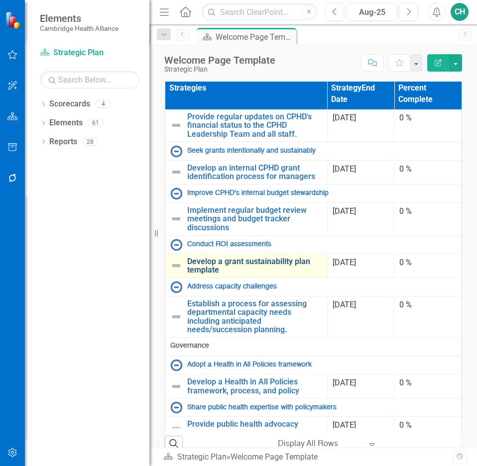
click at [293, 275] on link "Develop a grant sustainability plan template" at bounding box center [254, 265] width 135 height 17
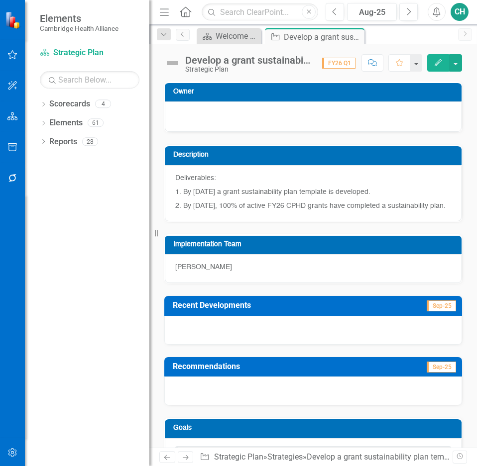
click at [442, 70] on button "Edit" at bounding box center [438, 62] width 22 height 17
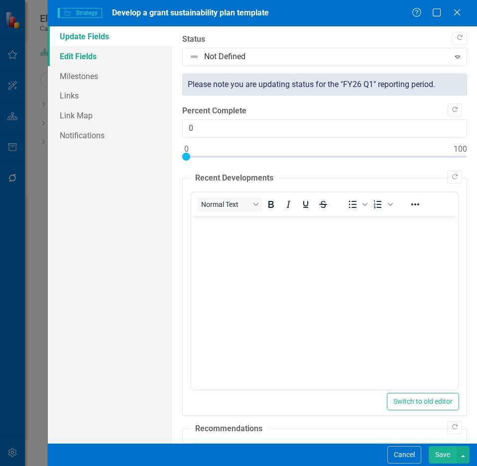
click at [103, 62] on link "Edit Fields" at bounding box center [110, 56] width 124 height 20
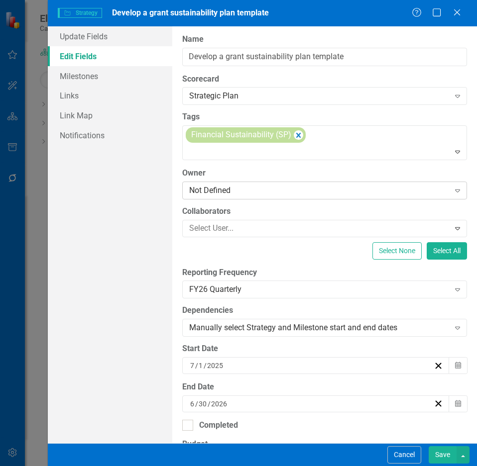
click at [337, 191] on div "Not Defined" at bounding box center [319, 190] width 260 height 11
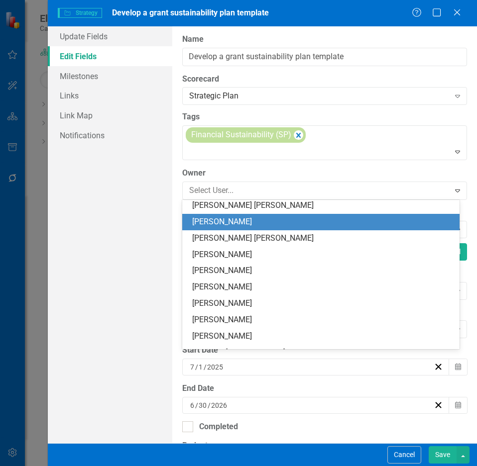
scroll to position [99, 0]
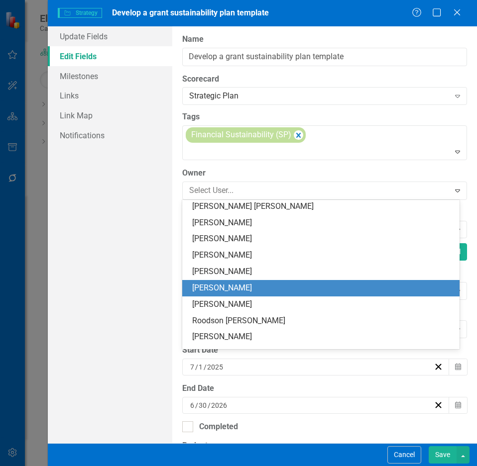
click at [293, 285] on div "[PERSON_NAME]" at bounding box center [322, 288] width 261 height 11
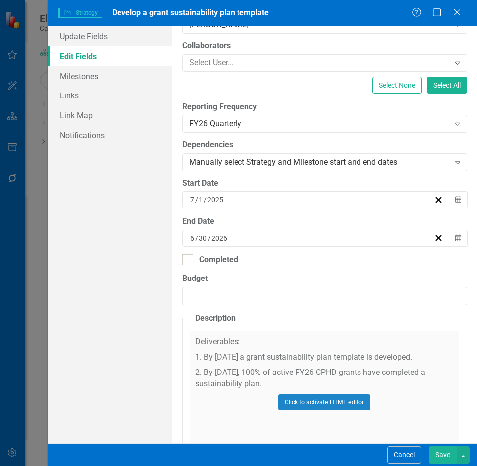
scroll to position [283, 0]
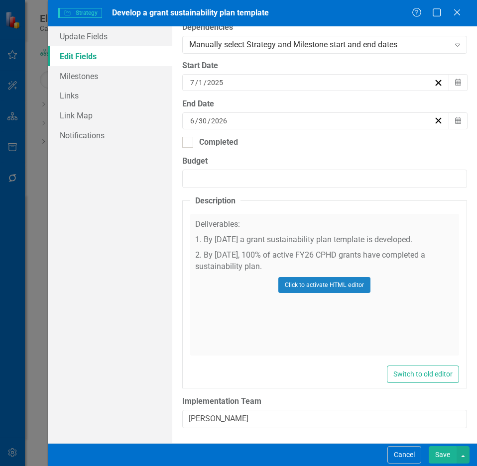
click at [442, 455] on button "Save" at bounding box center [442, 454] width 28 height 17
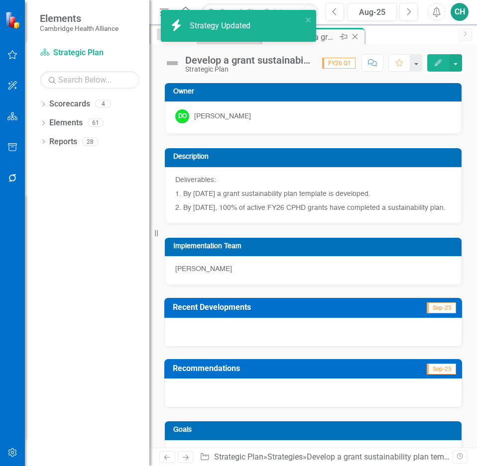
click at [354, 34] on icon "Close" at bounding box center [355, 37] width 10 height 8
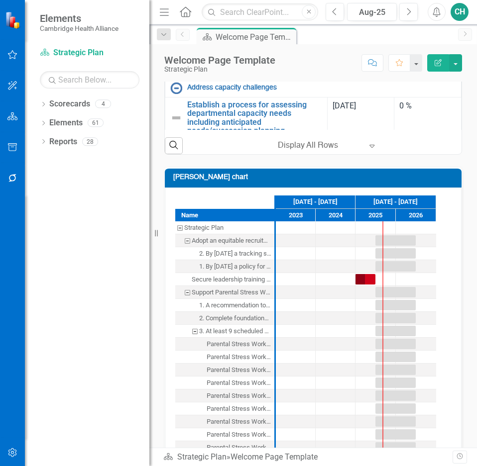
scroll to position [348, 0]
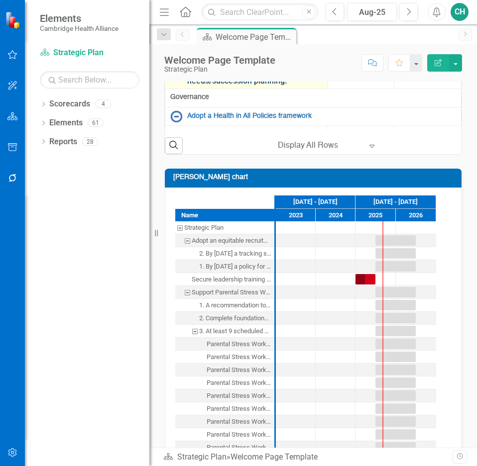
click at [263, 86] on link "Establish a process for assessing departmental capacity needs including anticip…" at bounding box center [254, 68] width 135 height 35
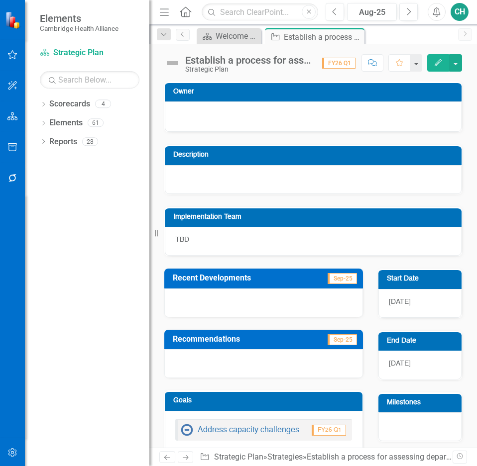
click at [439, 65] on icon "Edit" at bounding box center [437, 62] width 9 height 7
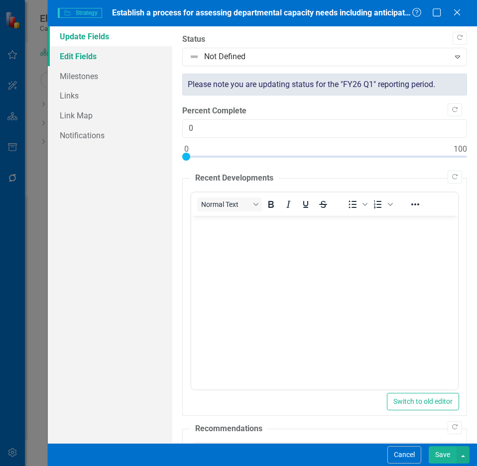
click at [108, 63] on link "Edit Fields" at bounding box center [110, 56] width 124 height 20
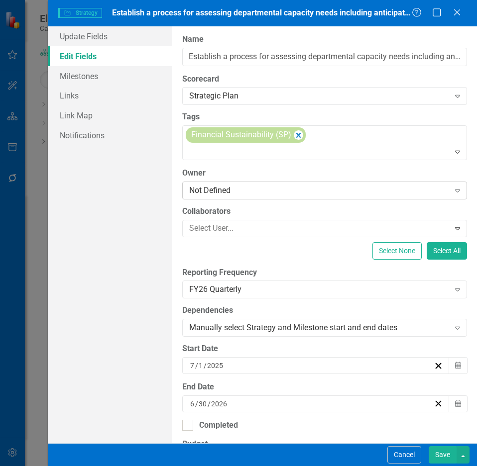
click at [277, 189] on div "Not Defined" at bounding box center [319, 190] width 260 height 11
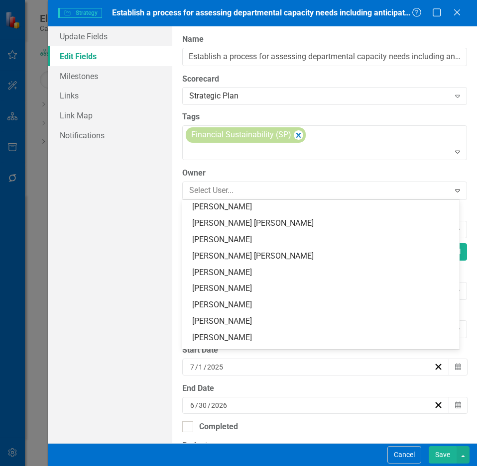
scroll to position [99, 0]
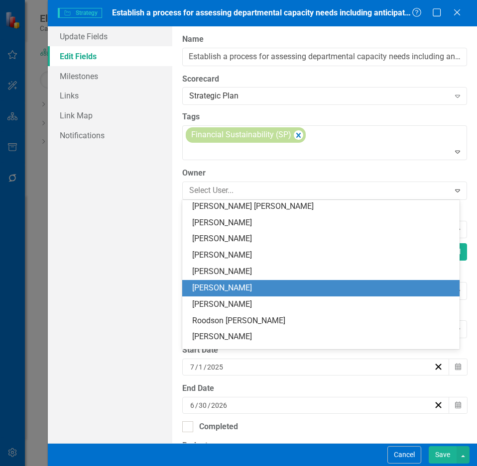
click at [288, 293] on div "[PERSON_NAME]" at bounding box center [322, 288] width 261 height 11
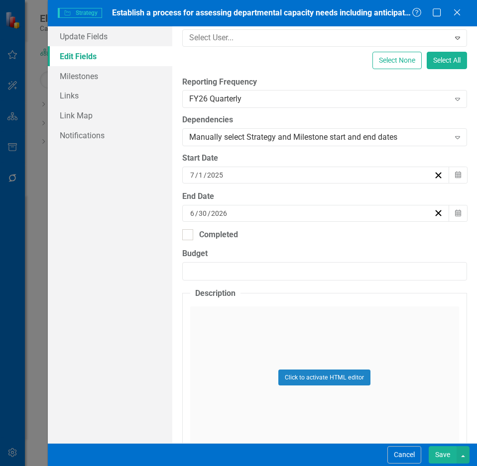
scroll to position [283, 0]
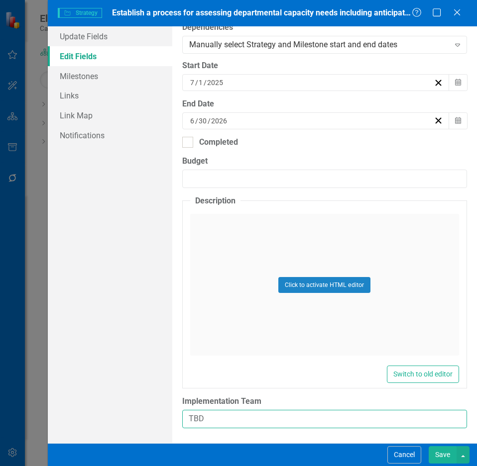
drag, startPoint x: 262, startPoint y: 421, endPoint x: 114, endPoint y: 403, distance: 148.8
click at [114, 403] on div "Update Fields Edit Fields Milestones Links Link Map Notifications "Update" fiel…" at bounding box center [262, 234] width 429 height 417
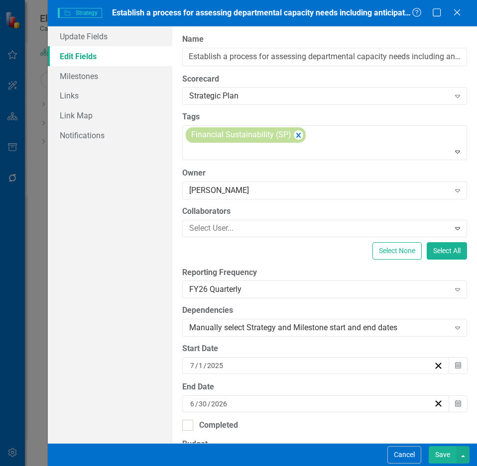
click at [450, 454] on button "Save" at bounding box center [442, 454] width 28 height 17
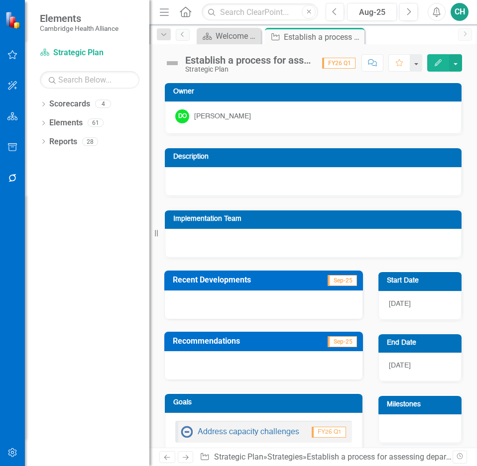
scroll to position [124, 0]
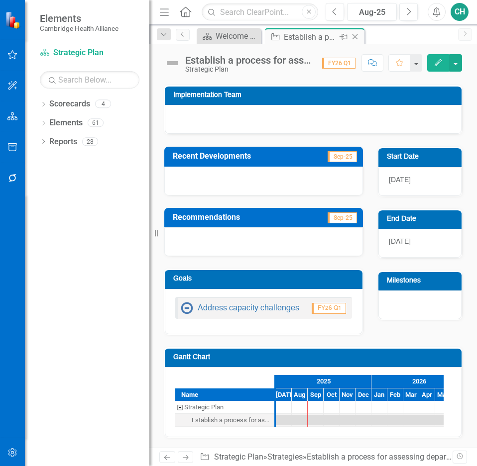
click at [358, 37] on icon "Close" at bounding box center [355, 37] width 10 height 8
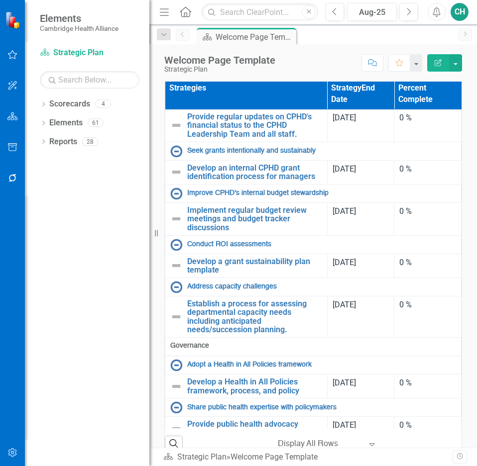
scroll to position [448, 0]
